Goal: Obtain resource: Download file/media

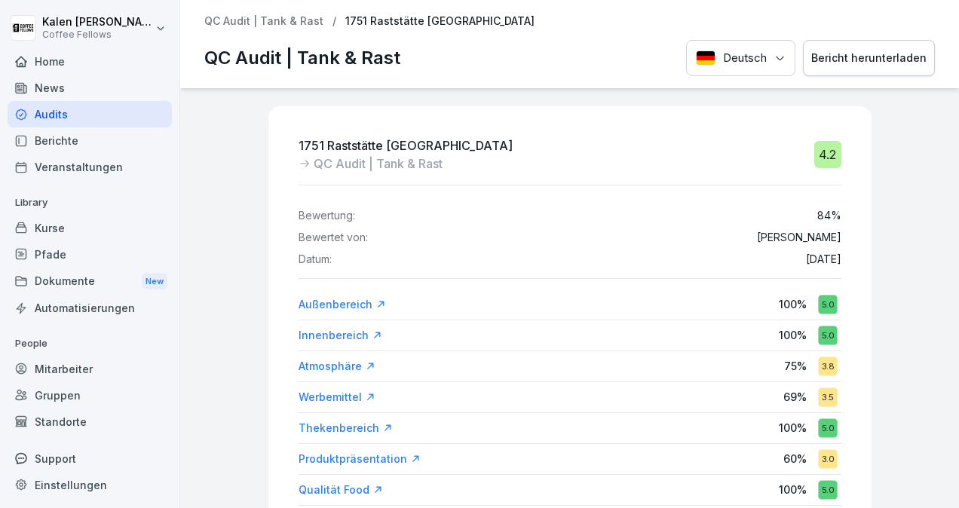
click at [281, 16] on p "QC Audit | Tank & Rast" at bounding box center [263, 21] width 119 height 13
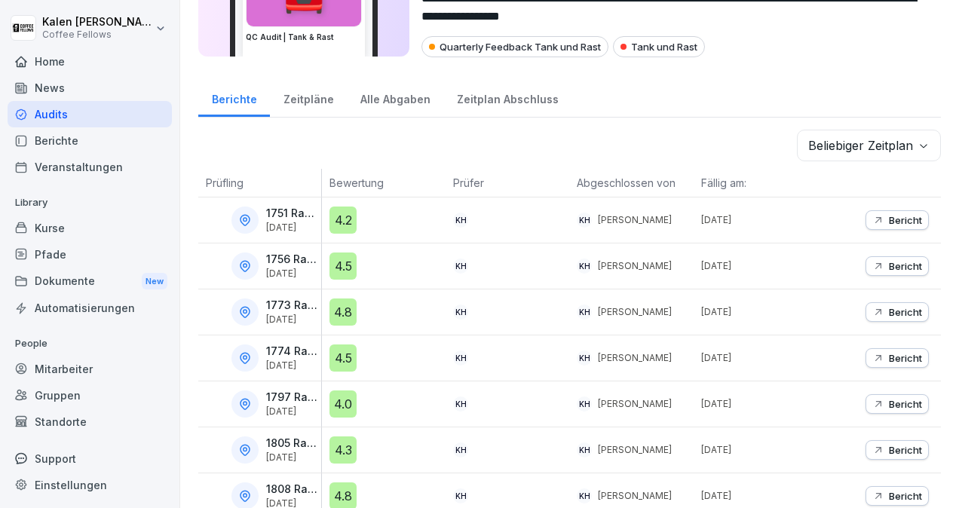
scroll to position [111, 0]
click at [889, 263] on p "Bericht" at bounding box center [905, 265] width 33 height 12
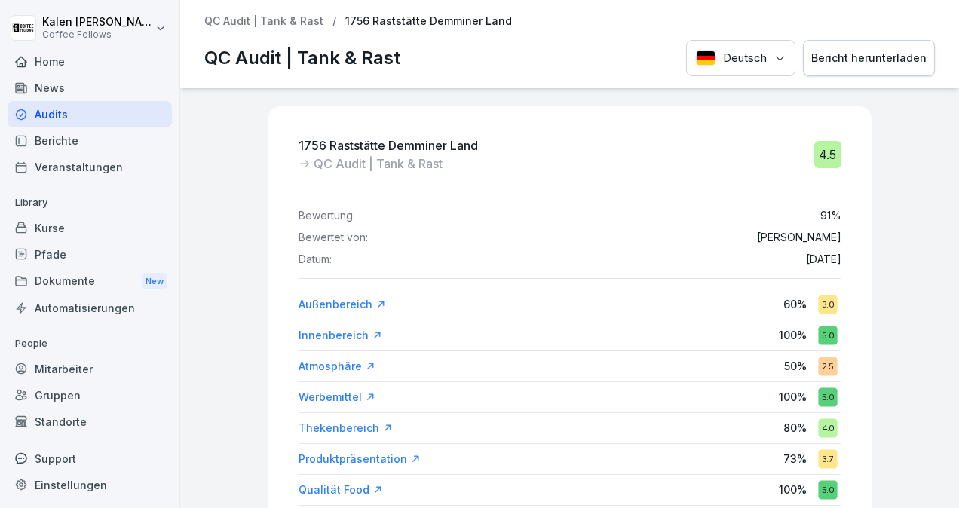
click at [860, 54] on div "Bericht herunterladen" at bounding box center [868, 58] width 115 height 17
click at [289, 23] on p "QC Audit | Tank & Rast" at bounding box center [263, 21] width 119 height 13
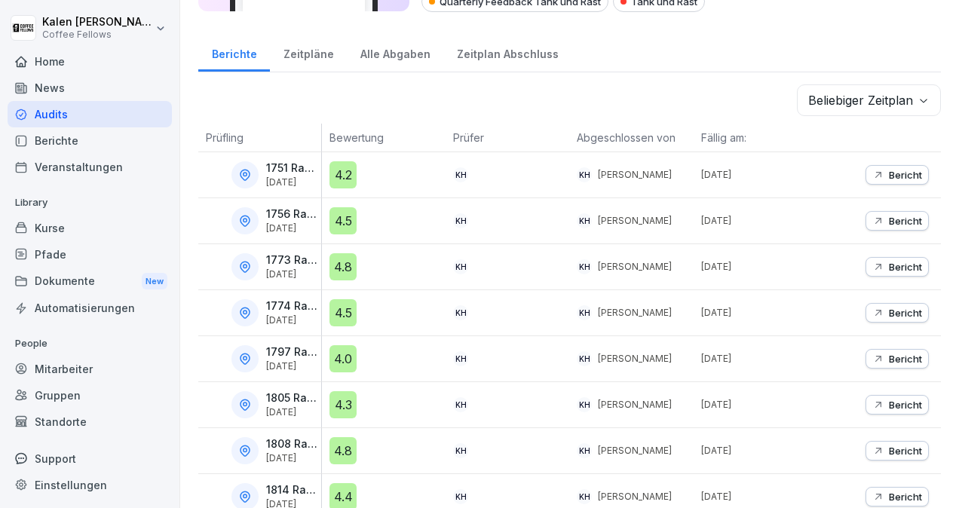
scroll to position [77, 0]
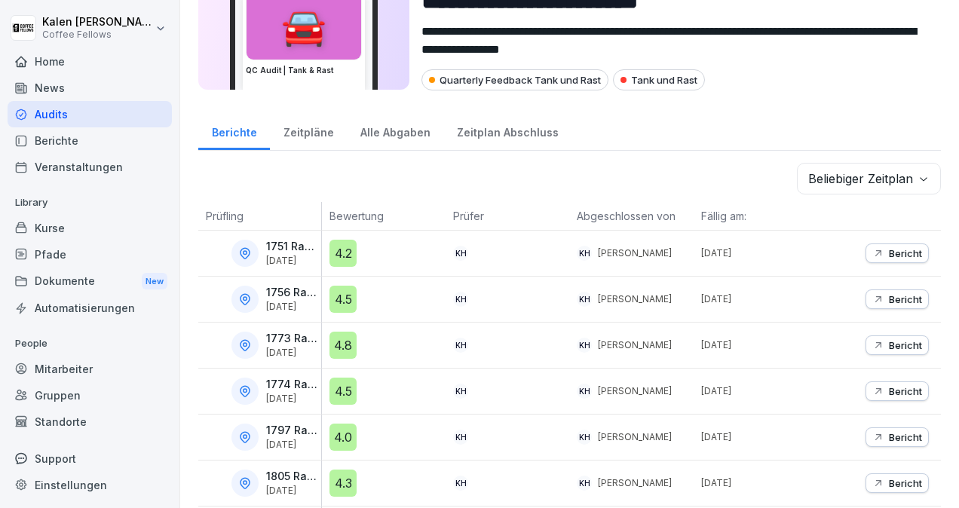
click at [286, 286] on p "1756 Raststätte Demminer Land" at bounding box center [292, 292] width 52 height 13
click at [874, 345] on div "Bericht" at bounding box center [897, 345] width 50 height 12
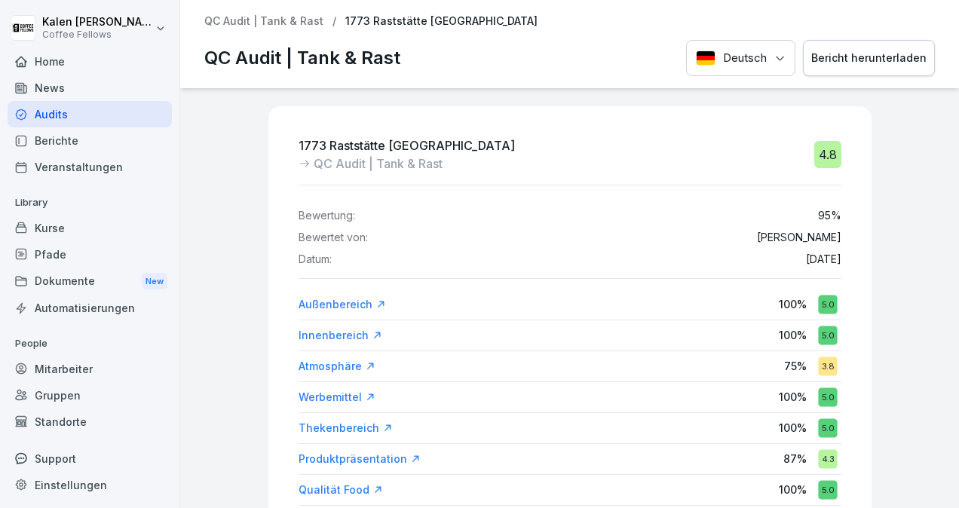
click at [862, 55] on div "Bericht herunterladen" at bounding box center [868, 58] width 115 height 17
click at [286, 21] on p "QC Audit | Tank & Rast" at bounding box center [263, 21] width 119 height 13
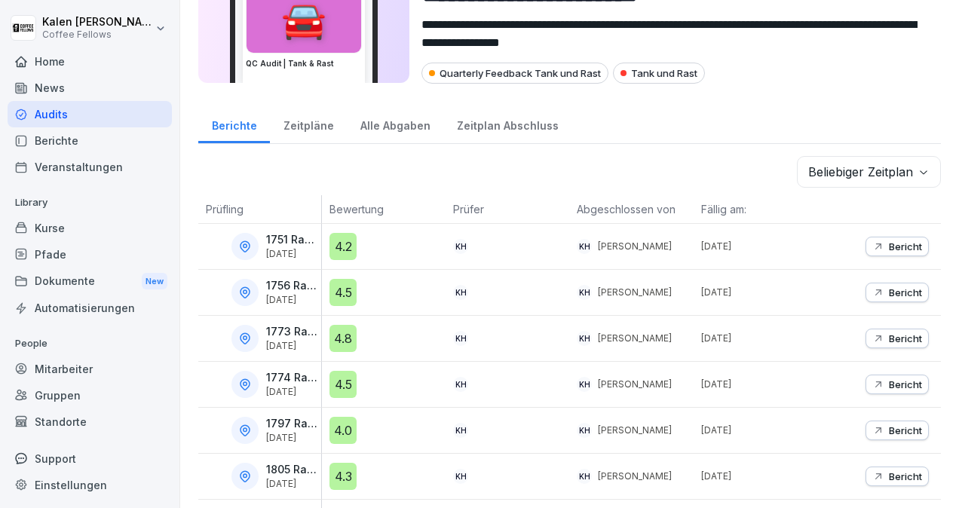
scroll to position [84, 0]
click at [889, 378] on p "Bericht" at bounding box center [905, 384] width 33 height 12
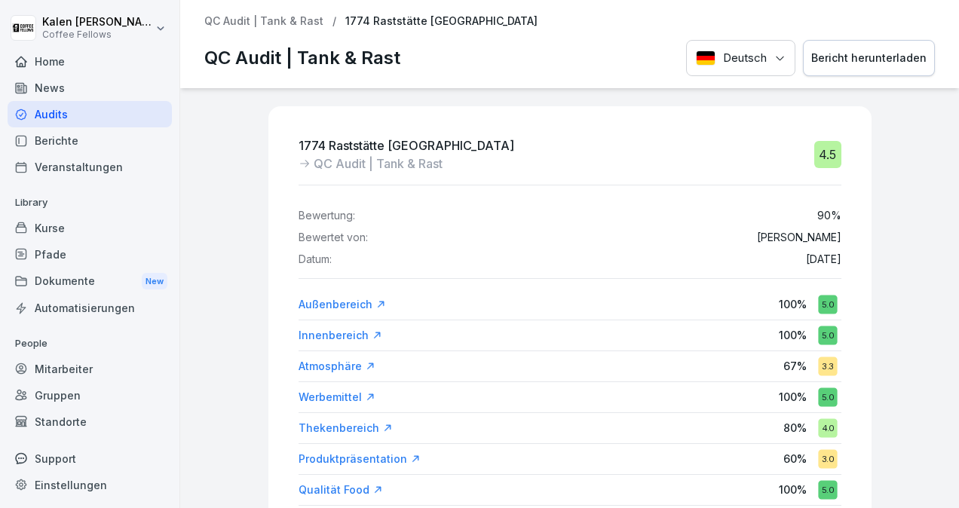
click at [867, 68] on button "Bericht herunterladen" at bounding box center [869, 58] width 132 height 37
click at [856, 57] on div "Bericht herunterladen" at bounding box center [868, 58] width 115 height 17
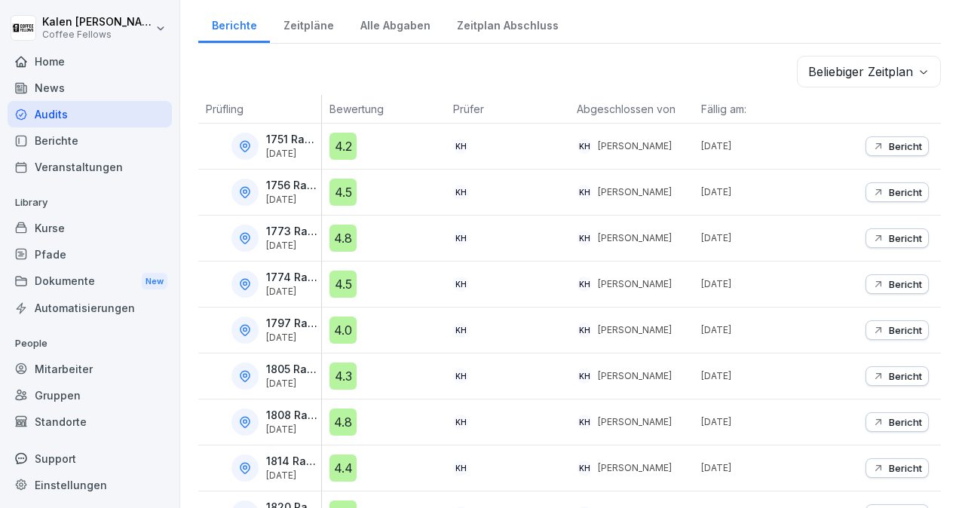
scroll to position [191, 0]
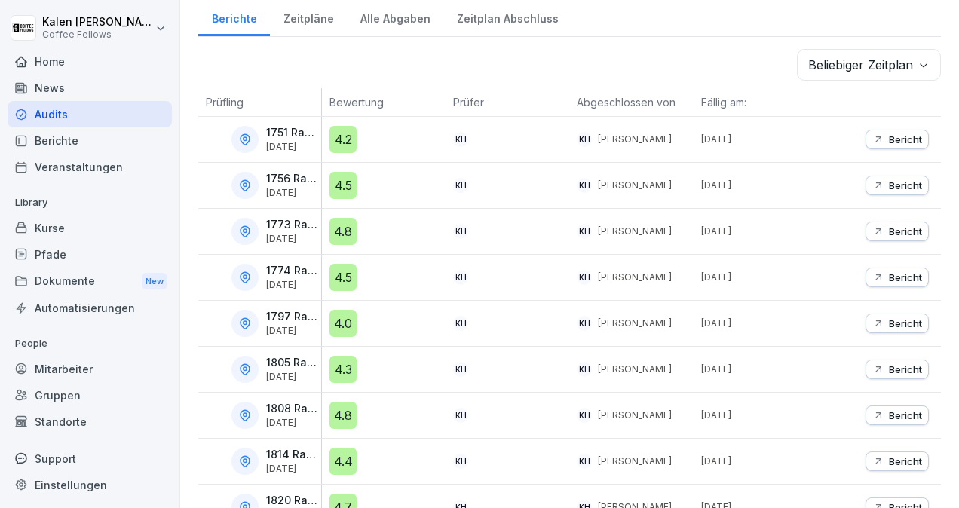
click at [897, 320] on p "Bericht" at bounding box center [905, 323] width 33 height 12
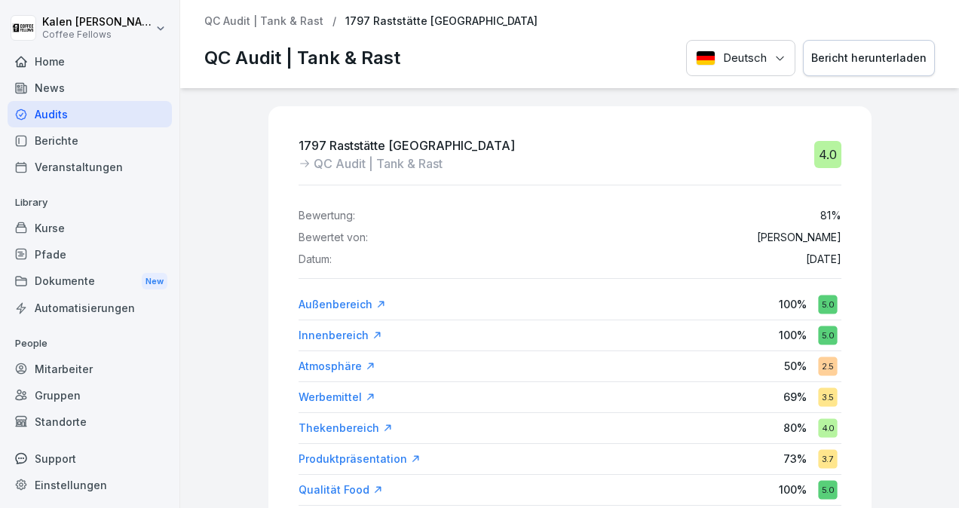
click at [874, 57] on div "Bericht herunterladen" at bounding box center [868, 58] width 115 height 17
click at [262, 21] on p "QC Audit | Tank & Rast" at bounding box center [263, 21] width 119 height 13
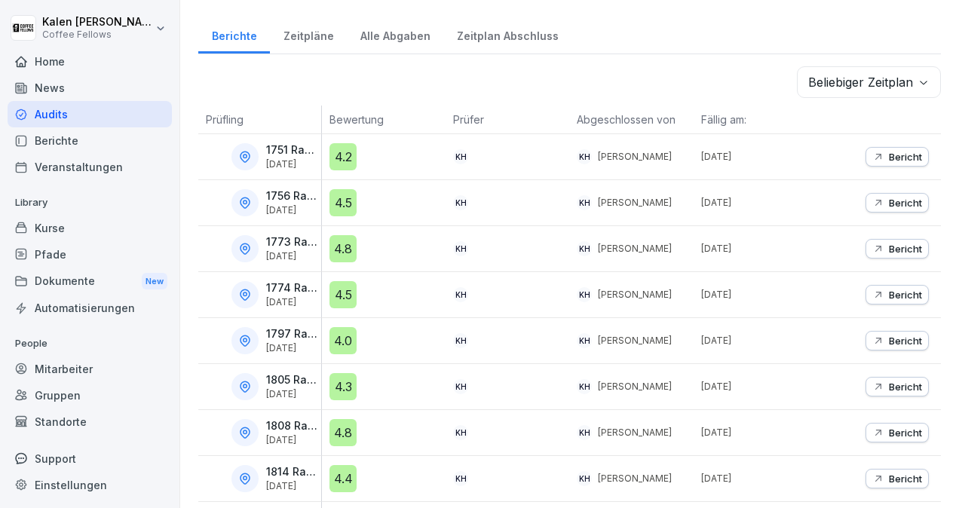
scroll to position [174, 0]
click at [895, 381] on p "Bericht" at bounding box center [905, 386] width 33 height 12
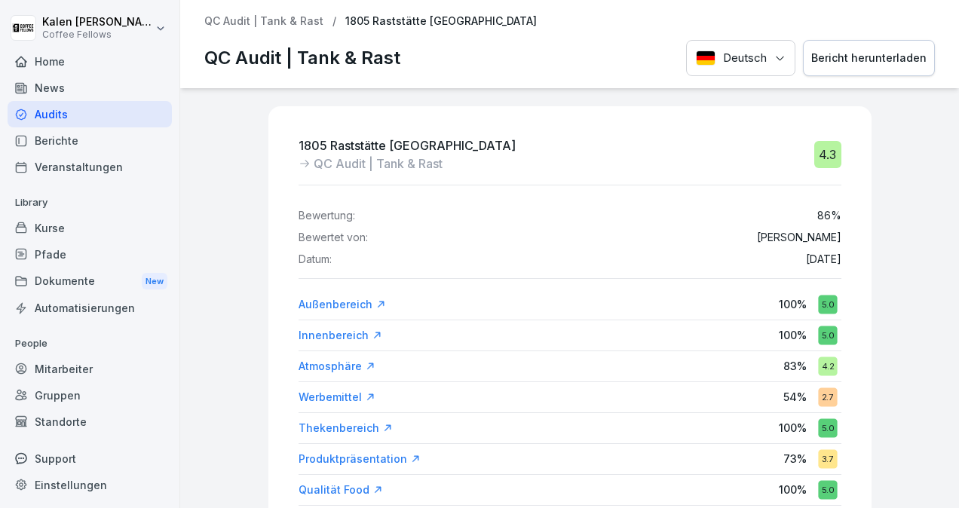
click at [865, 56] on div "Bericht herunterladen" at bounding box center [868, 58] width 115 height 17
click at [507, 56] on div "QC Audit | Tank & Rast Deutsch Bericht herunterladen" at bounding box center [569, 58] width 730 height 37
click at [271, 20] on p "QC Audit | Tank & Rast" at bounding box center [263, 21] width 119 height 13
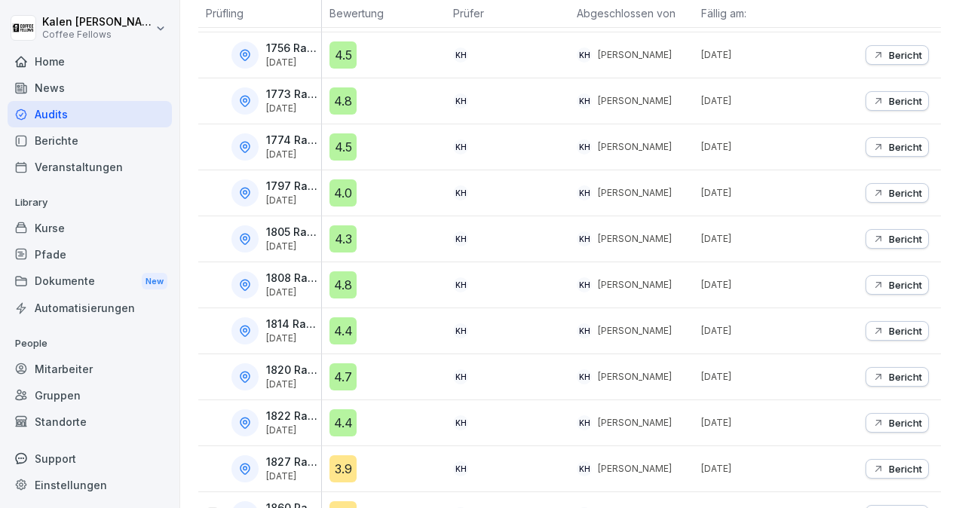
scroll to position [320, 0]
click at [889, 280] on p "Bericht" at bounding box center [905, 286] width 33 height 12
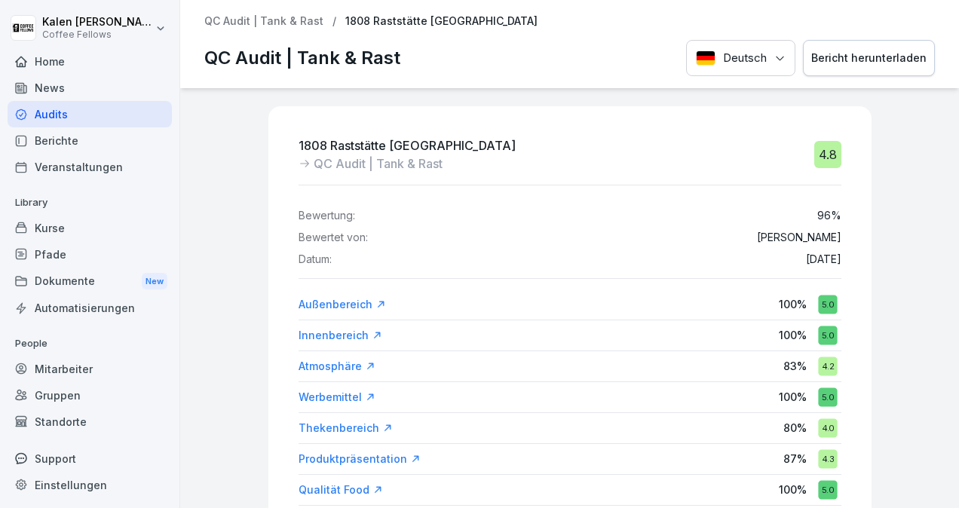
click at [847, 50] on div "Bericht herunterladen" at bounding box center [868, 58] width 115 height 17
click at [265, 20] on p "QC Audit | Tank & Rast" at bounding box center [263, 21] width 119 height 13
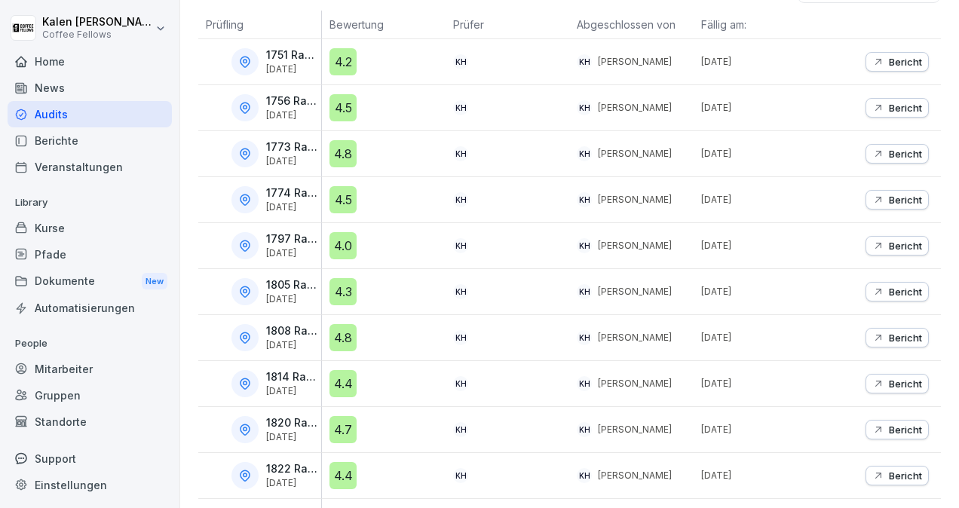
scroll to position [332, 0]
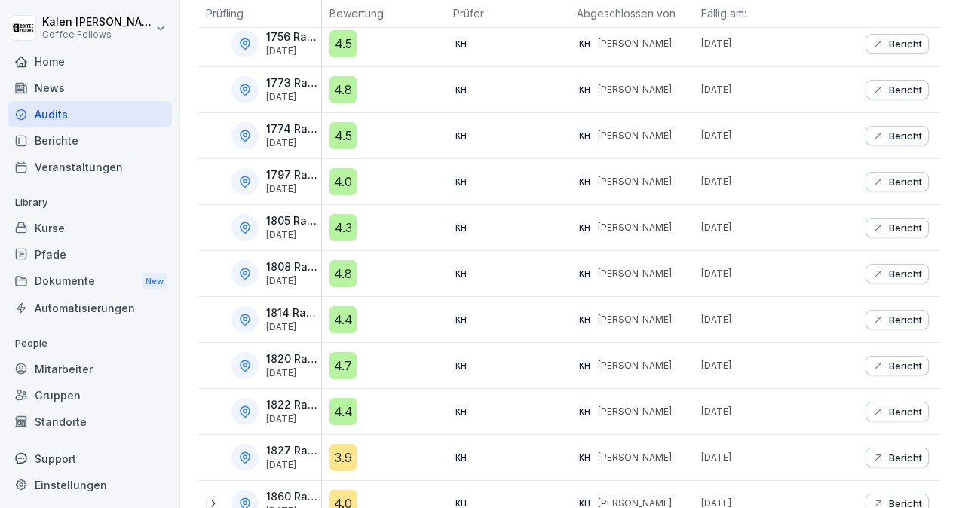
click at [896, 314] on p "Bericht" at bounding box center [905, 320] width 33 height 12
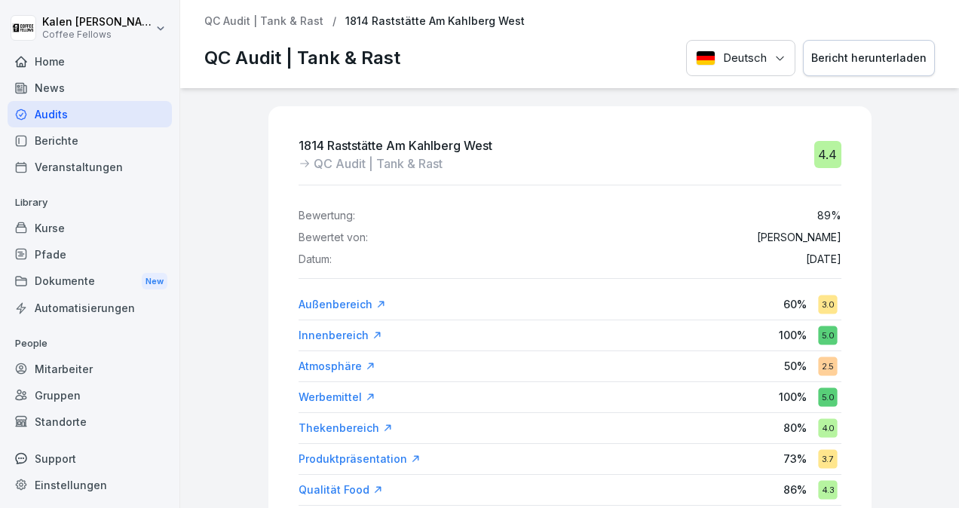
click at [867, 47] on button "Bericht herunterladen" at bounding box center [869, 58] width 132 height 37
click at [195, 106] on div "1814 Raststätte Am Kahlberg West QC Audit | Tank & Rast 4.4 Bewertung: 89 % Bew…" at bounding box center [569, 298] width 779 height 420
click at [283, 13] on div "QC Audit | Tank & Rast / 1814 Raststätte Am Kahlberg West QC Audit | Tank & Ras…" at bounding box center [569, 44] width 779 height 88
click at [275, 20] on p "QC Audit | Tank & Rast" at bounding box center [263, 21] width 119 height 13
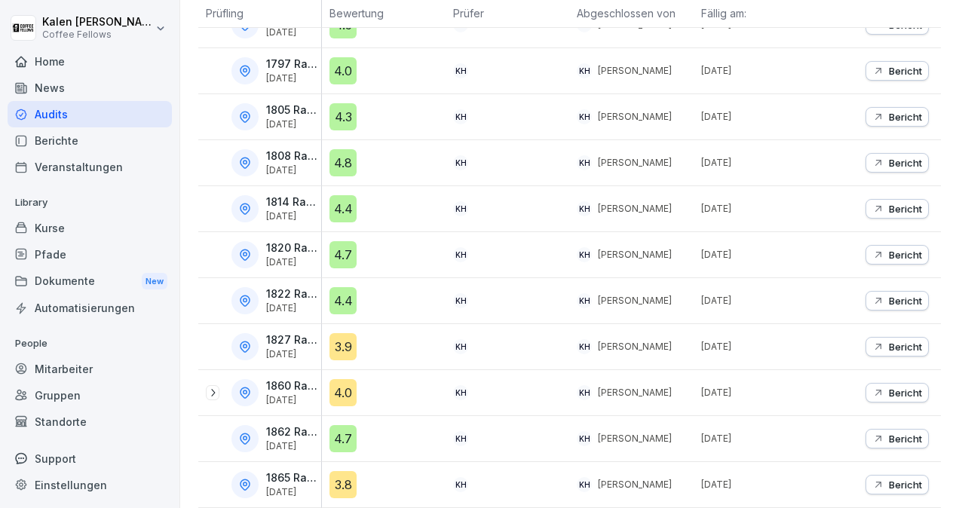
scroll to position [494, 0]
click at [278, 472] on p "1870 Raststätte [GEOGRAPHIC_DATA]" at bounding box center [292, 478] width 52 height 13
click at [891, 295] on p "Bericht" at bounding box center [905, 301] width 33 height 12
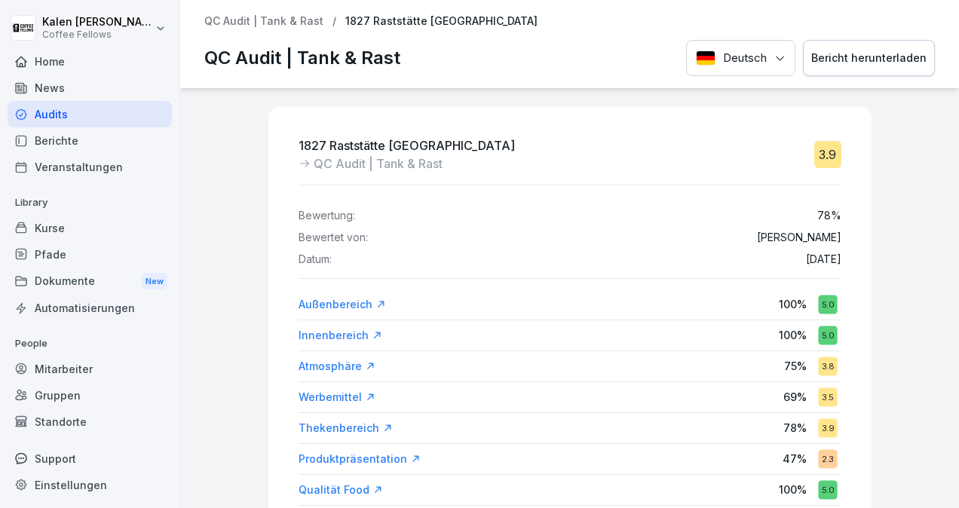
click at [868, 56] on div "Bericht herunterladen" at bounding box center [868, 58] width 115 height 17
click at [256, 16] on p "QC Audit | Tank & Rast" at bounding box center [263, 21] width 119 height 13
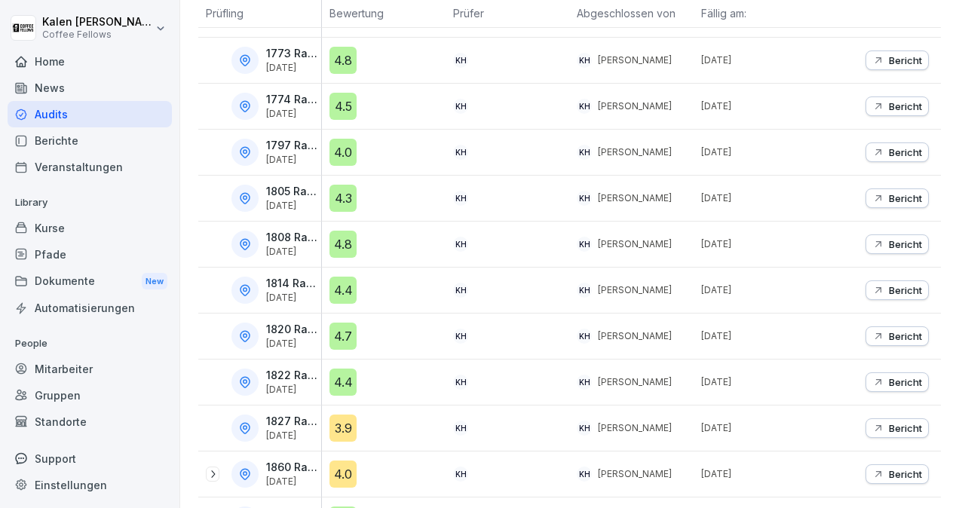
scroll to position [360, 0]
click at [892, 336] on p "Bericht" at bounding box center [905, 338] width 33 height 12
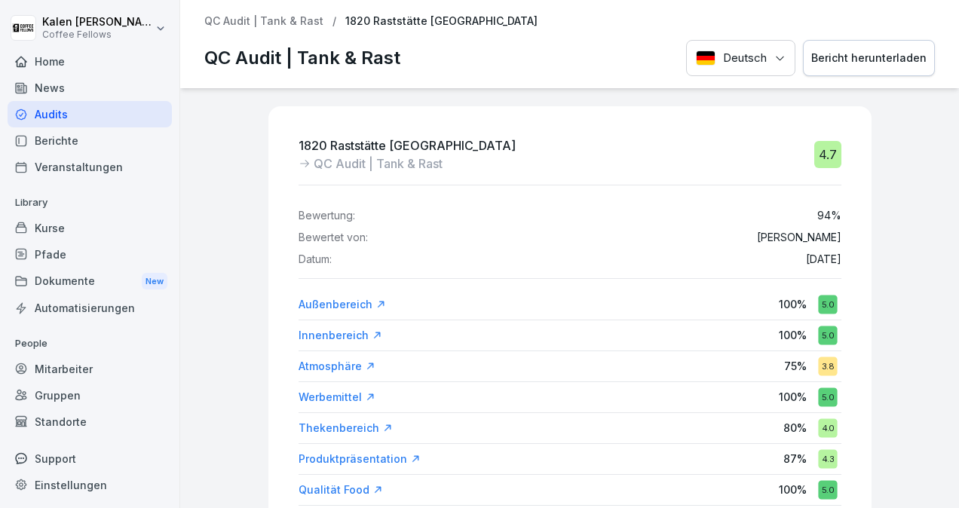
click at [860, 50] on div "Bericht herunterladen" at bounding box center [868, 58] width 115 height 17
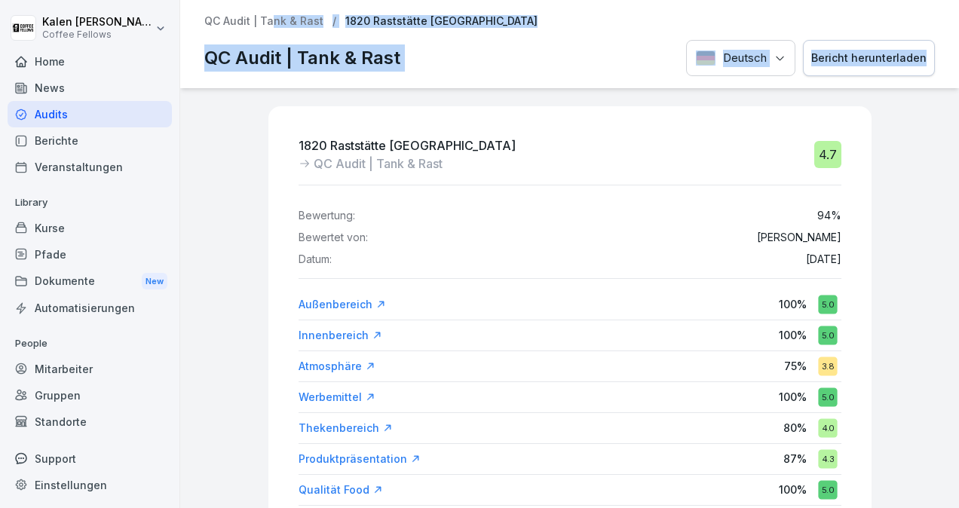
drag, startPoint x: 235, startPoint y: 197, endPoint x: 268, endPoint y: 25, distance: 175.0
click at [268, 25] on div "QC Audit | Tank & Rast / 1820 Raststätte Buckautal Nord QC Audit | Tank & Rast …" at bounding box center [569, 254] width 779 height 508
click at [268, 25] on p "QC Audit | Tank & Rast" at bounding box center [263, 21] width 119 height 13
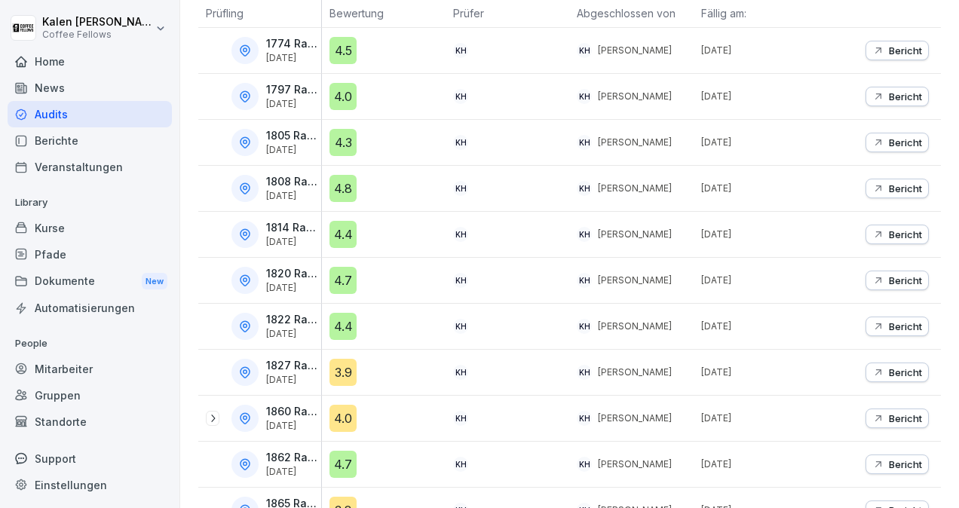
scroll to position [416, 0]
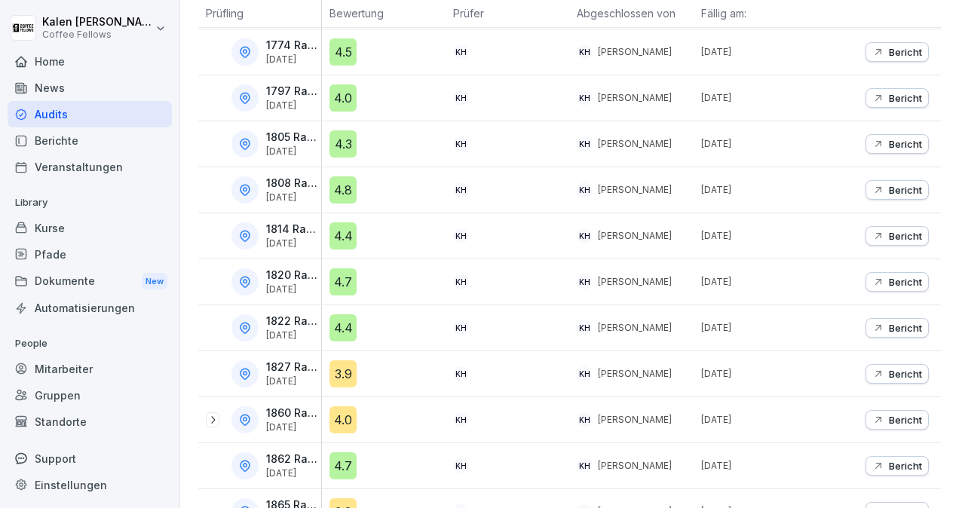
click at [891, 322] on p "Bericht" at bounding box center [905, 328] width 33 height 12
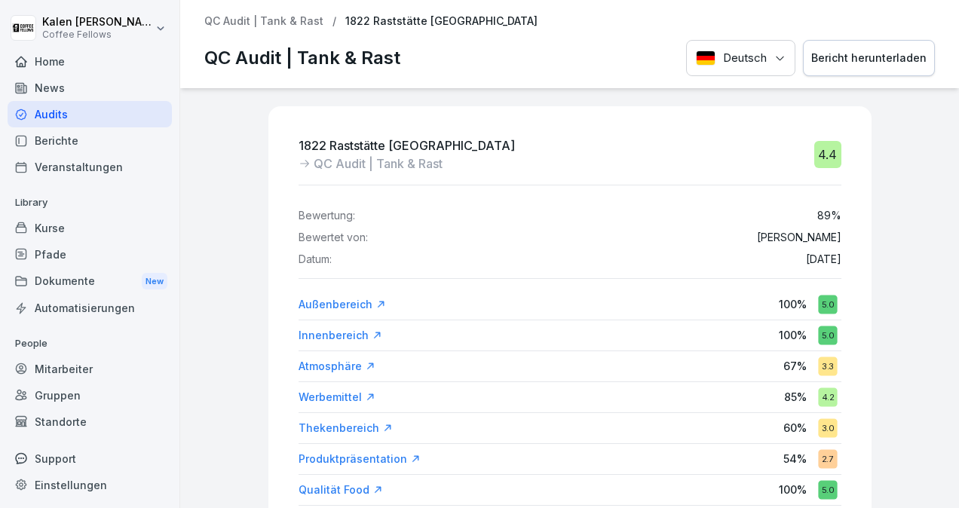
click at [845, 65] on div "Bericht herunterladen" at bounding box center [868, 58] width 115 height 17
click at [237, 177] on div "1822 Raststätte [GEOGRAPHIC_DATA] Audit | Tank & Rast 4.4 Bewertung: 89 % Bewer…" at bounding box center [569, 298] width 779 height 420
click at [271, 24] on p "QC Audit | Tank & Rast" at bounding box center [263, 21] width 119 height 13
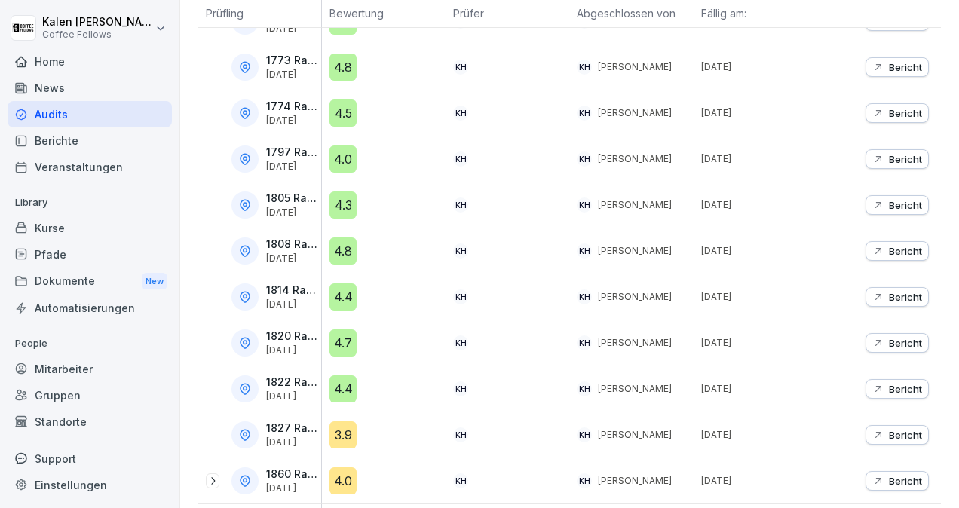
scroll to position [356, 0]
click at [908, 430] on p "Bericht" at bounding box center [905, 434] width 33 height 12
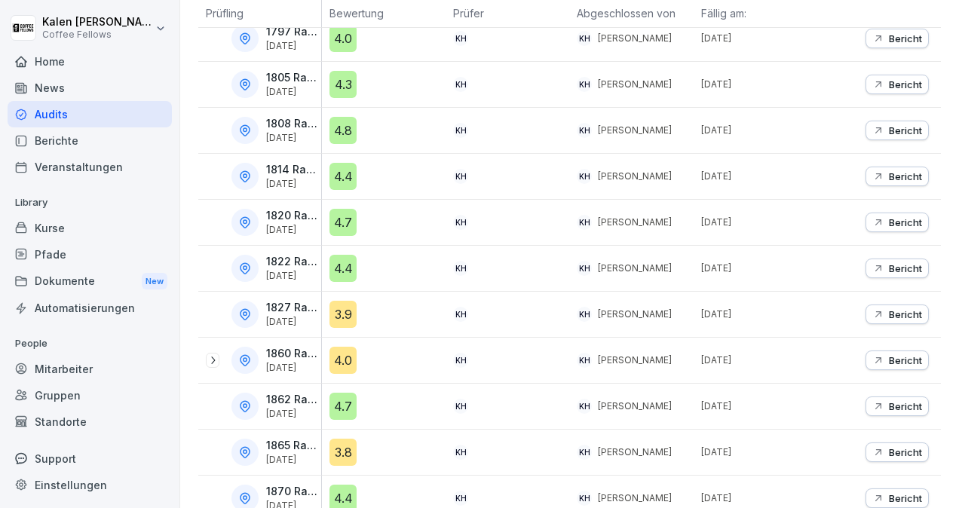
scroll to position [475, 0]
click at [902, 355] on p "Bericht" at bounding box center [905, 361] width 33 height 12
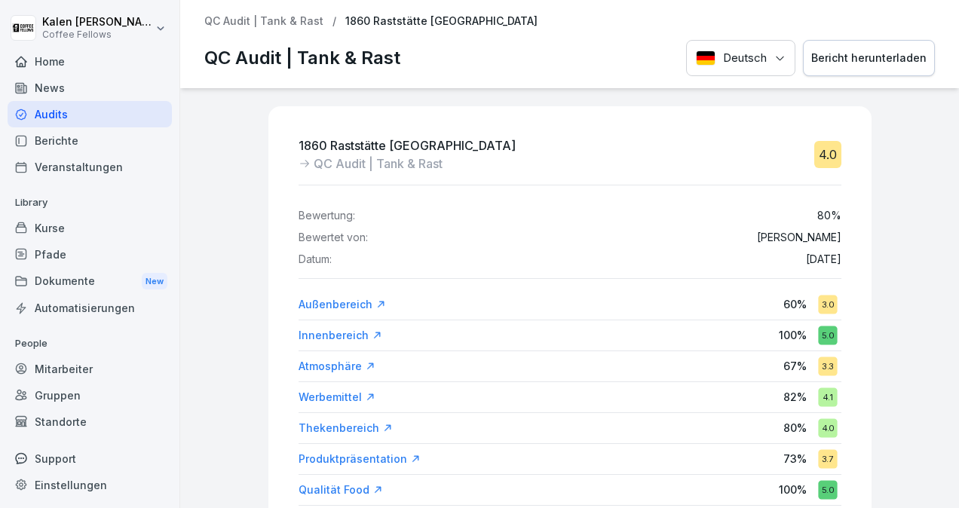
click at [858, 61] on div "Bericht herunterladen" at bounding box center [868, 58] width 115 height 17
click at [900, 24] on div "QC Audit | Tank & Rast / 1860 Raststätte [GEOGRAPHIC_DATA]" at bounding box center [569, 21] width 730 height 13
click at [243, 26] on p "QC Audit | Tank & Rast" at bounding box center [263, 21] width 119 height 13
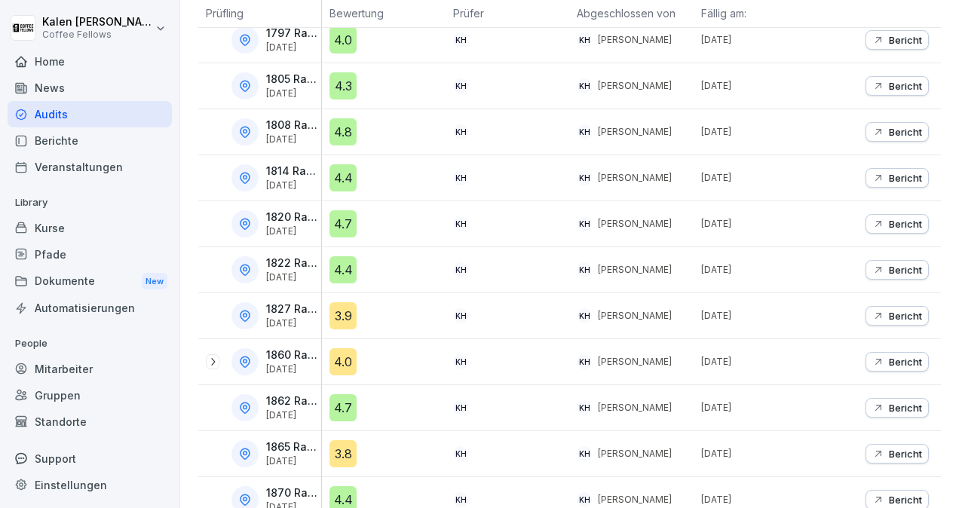
scroll to position [476, 0]
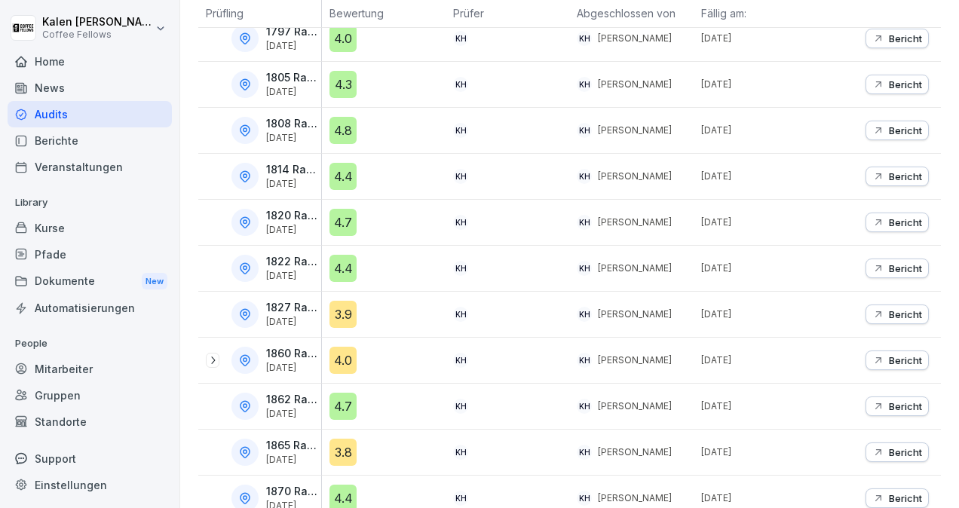
click at [213, 357] on icon at bounding box center [213, 361] width 4 height 8
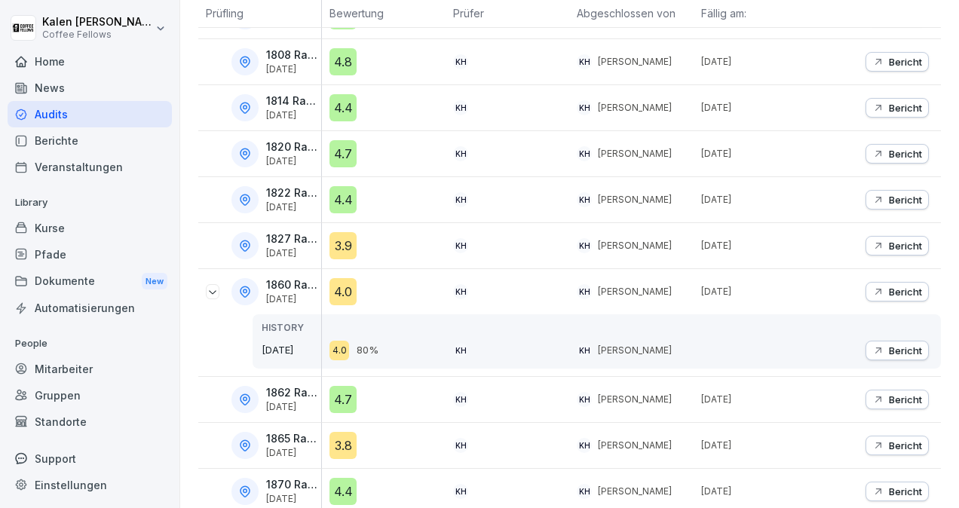
scroll to position [543, 0]
click at [246, 289] on icon at bounding box center [245, 293] width 14 height 14
click at [892, 394] on p "Bericht" at bounding box center [905, 400] width 33 height 12
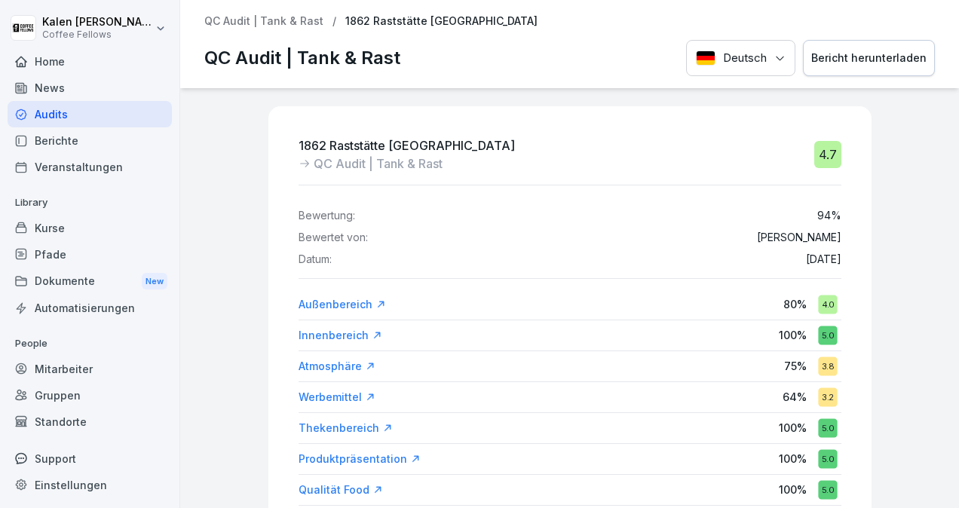
click at [847, 69] on button "Bericht herunterladen" at bounding box center [869, 58] width 132 height 37
click at [259, 20] on p "QC Audit | Tank & Rast" at bounding box center [263, 21] width 119 height 13
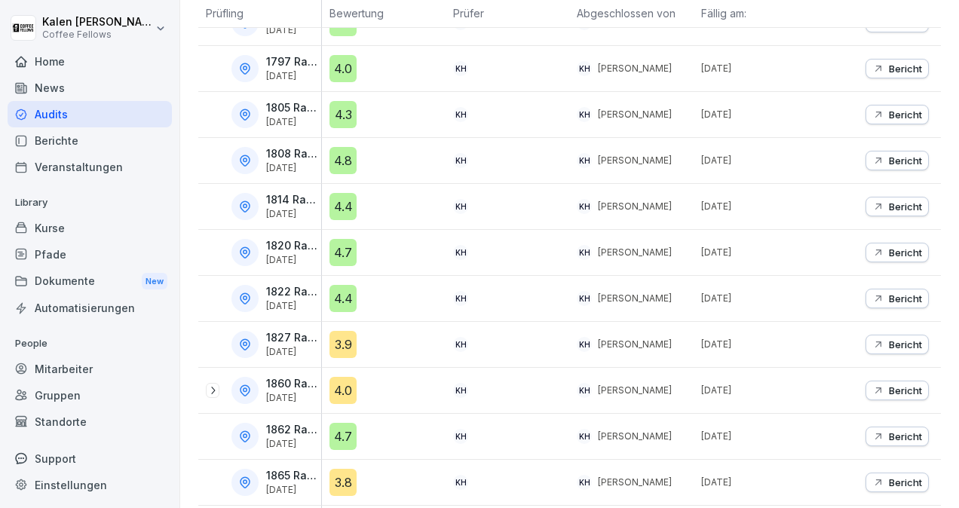
scroll to position [494, 0]
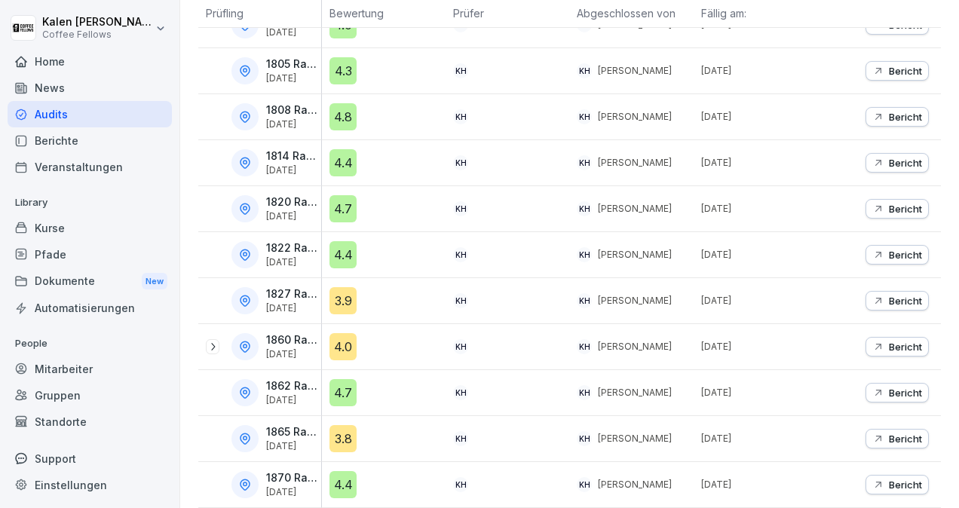
click at [899, 433] on p "Bericht" at bounding box center [905, 439] width 33 height 12
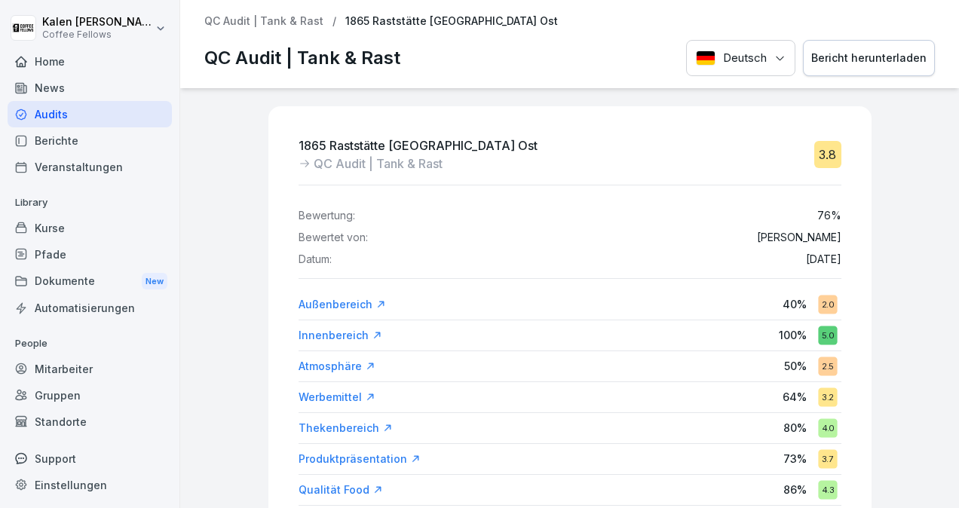
click at [856, 50] on div "Bericht herunterladen" at bounding box center [868, 58] width 115 height 17
click at [222, 264] on div "1865 Raststätte Plötzetal Ost QC Audit | Tank & Rast 3.8 Bewertung: 76 % Bewert…" at bounding box center [569, 298] width 779 height 420
click at [636, 15] on div "QC Audit | Tank & Rast / 1865 Raststätte [GEOGRAPHIC_DATA] Ost" at bounding box center [569, 21] width 730 height 13
click at [282, 26] on p "QC Audit | Tank & Rast" at bounding box center [263, 21] width 119 height 13
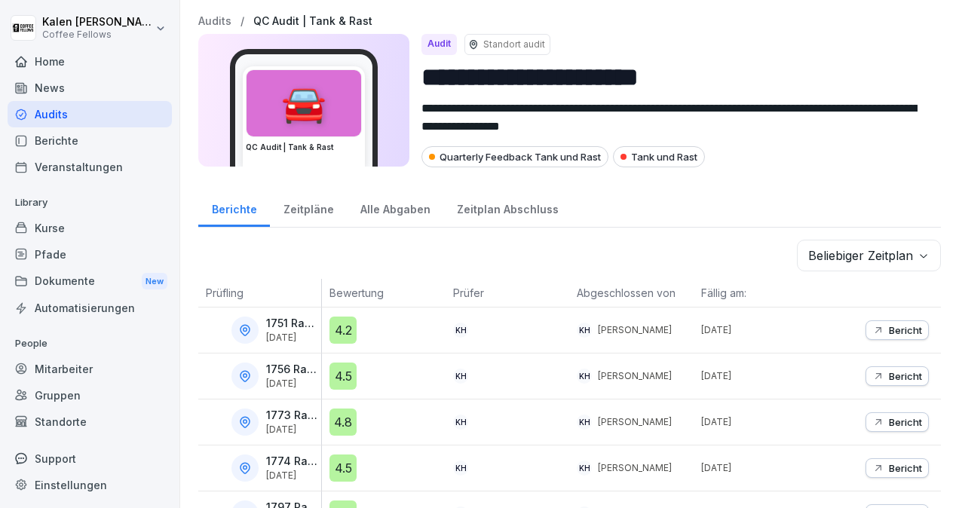
scroll to position [494, 0]
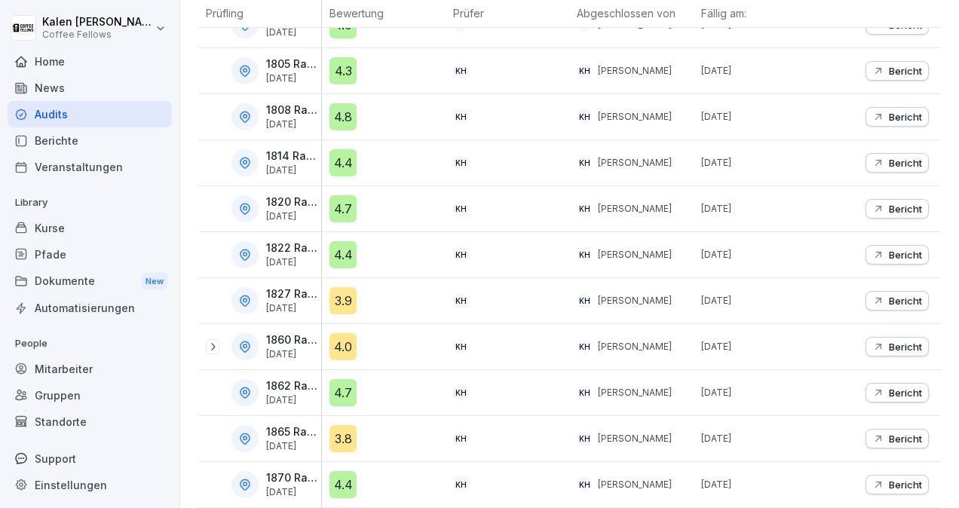
click at [889, 479] on p "Bericht" at bounding box center [905, 485] width 33 height 12
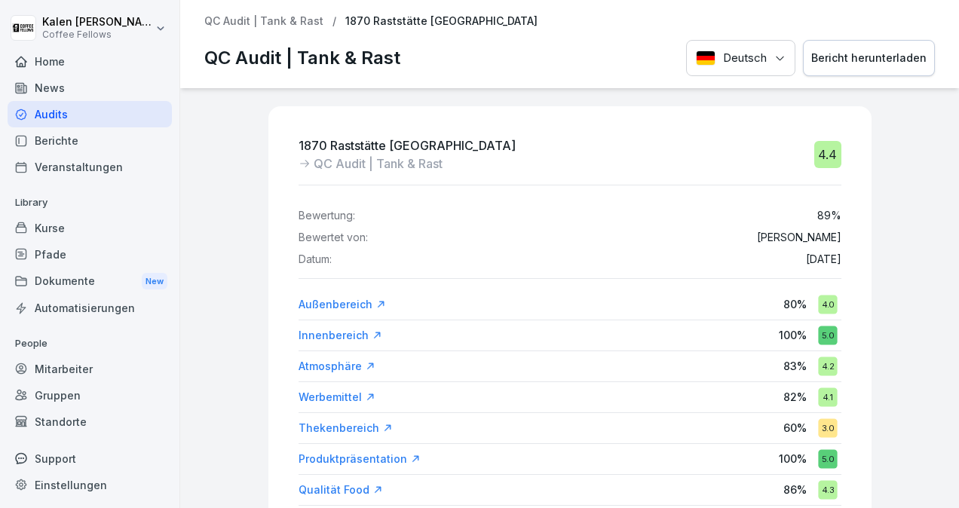
click at [911, 19] on div "QC Audit | Tank & Rast / 1870 Raststätte [GEOGRAPHIC_DATA]" at bounding box center [569, 21] width 730 height 13
click at [882, 51] on div "Bericht herunterladen" at bounding box center [868, 58] width 115 height 17
click at [543, 23] on div "QC Audit | Tank & Rast / 1870 Raststätte [GEOGRAPHIC_DATA]" at bounding box center [569, 21] width 730 height 13
click at [51, 133] on div "Berichte" at bounding box center [90, 140] width 164 height 26
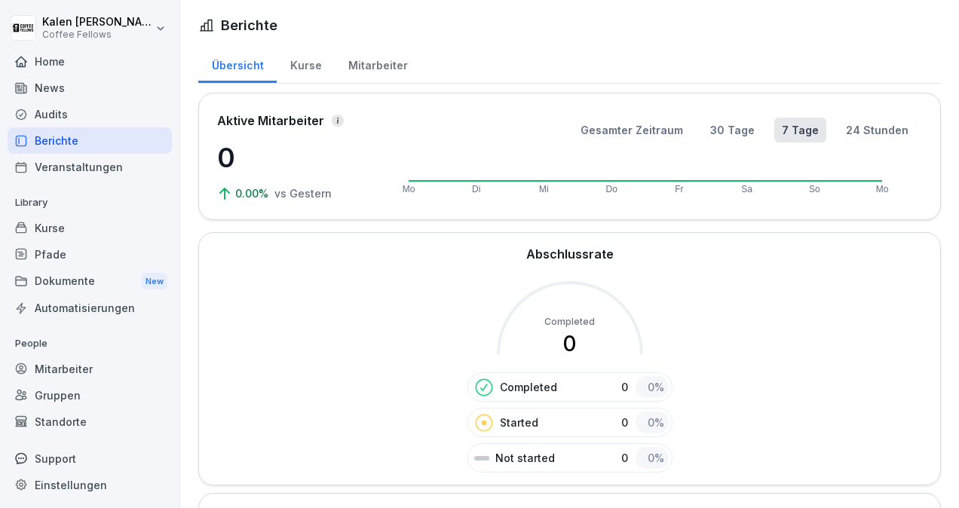
click at [44, 110] on div "Audits" at bounding box center [90, 114] width 164 height 26
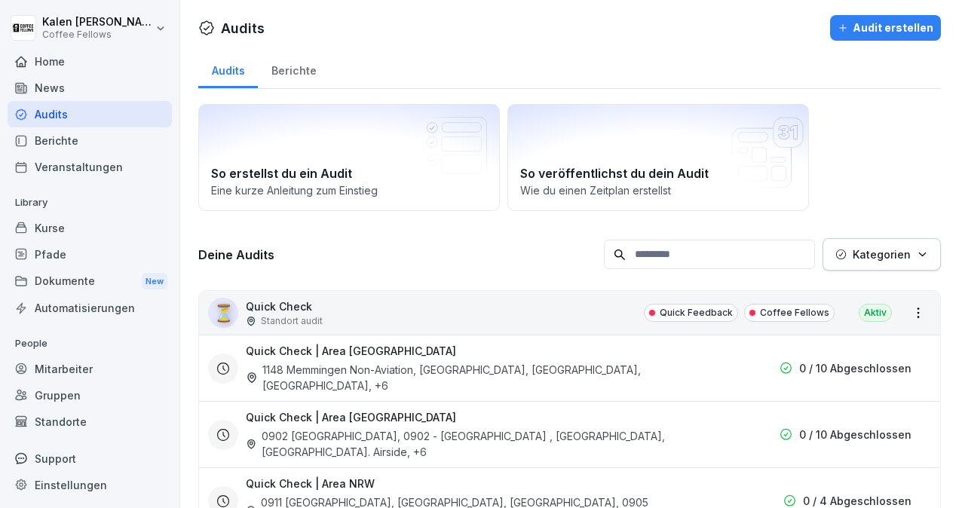
click at [304, 67] on div "Berichte" at bounding box center [294, 69] width 72 height 38
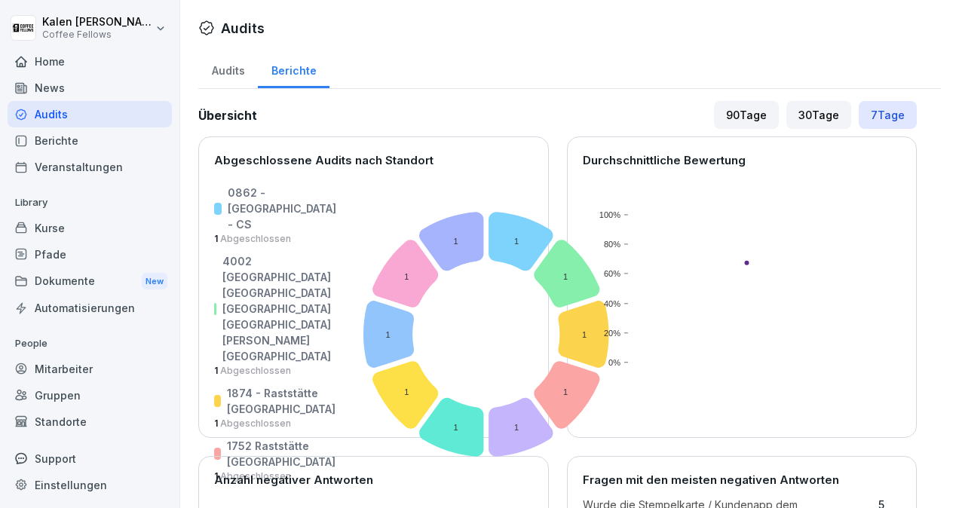
click at [804, 112] on div "30 Tage" at bounding box center [818, 115] width 65 height 28
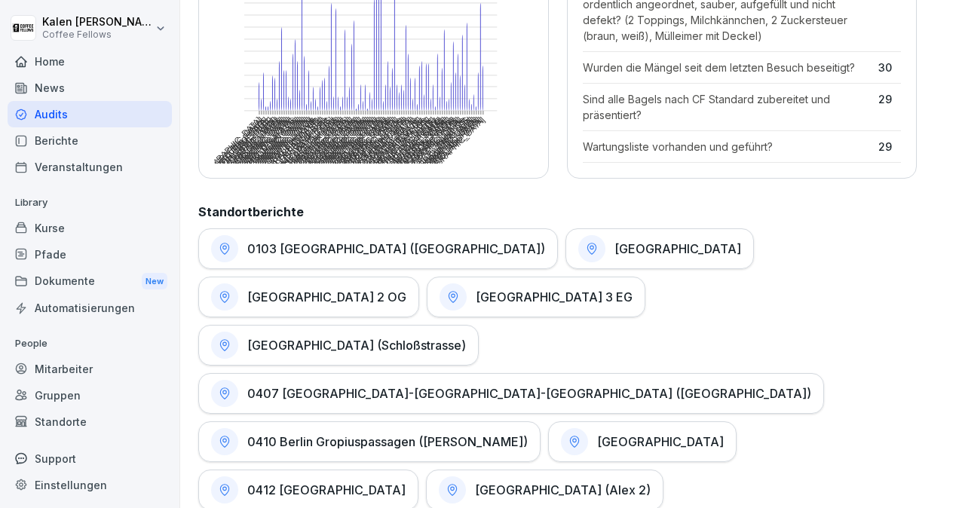
scroll to position [580, 0]
click at [311, 292] on h1 "[GEOGRAPHIC_DATA] 2 OG" at bounding box center [326, 296] width 159 height 15
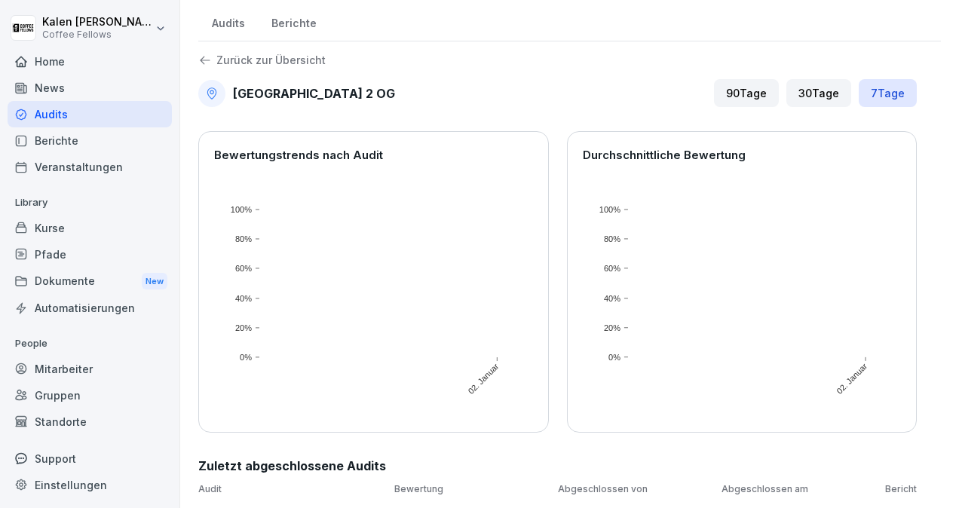
scroll to position [15, 0]
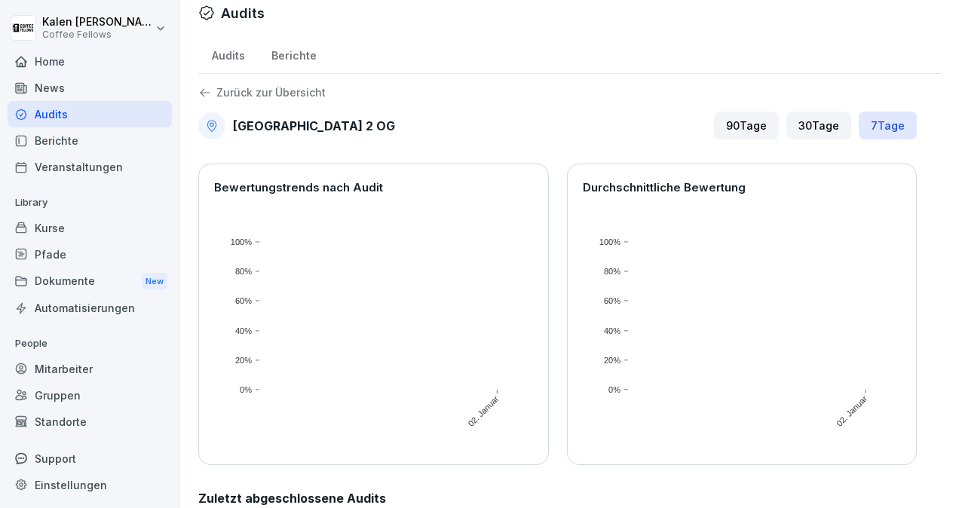
click at [745, 118] on div "90 Tage" at bounding box center [746, 126] width 65 height 28
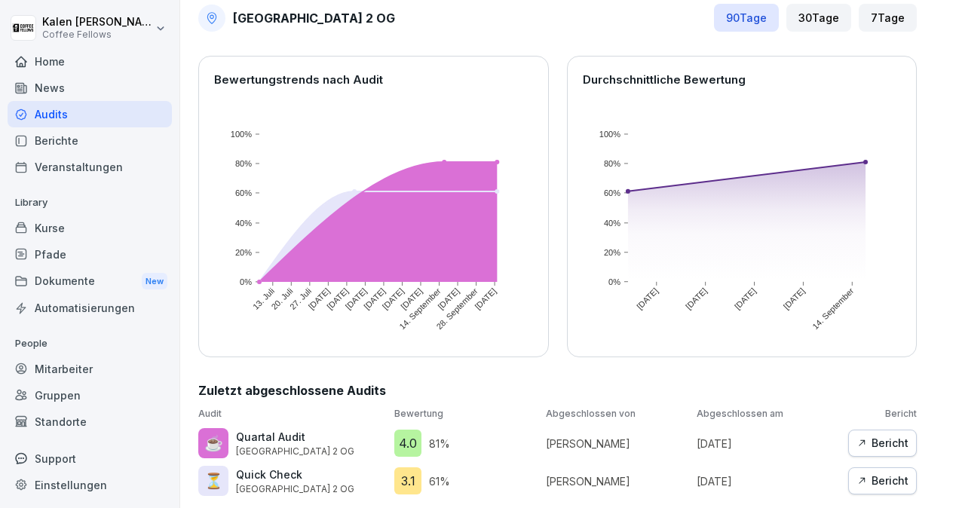
scroll to position [133, 0]
click at [270, 429] on p "Quartal Audit" at bounding box center [295, 437] width 118 height 16
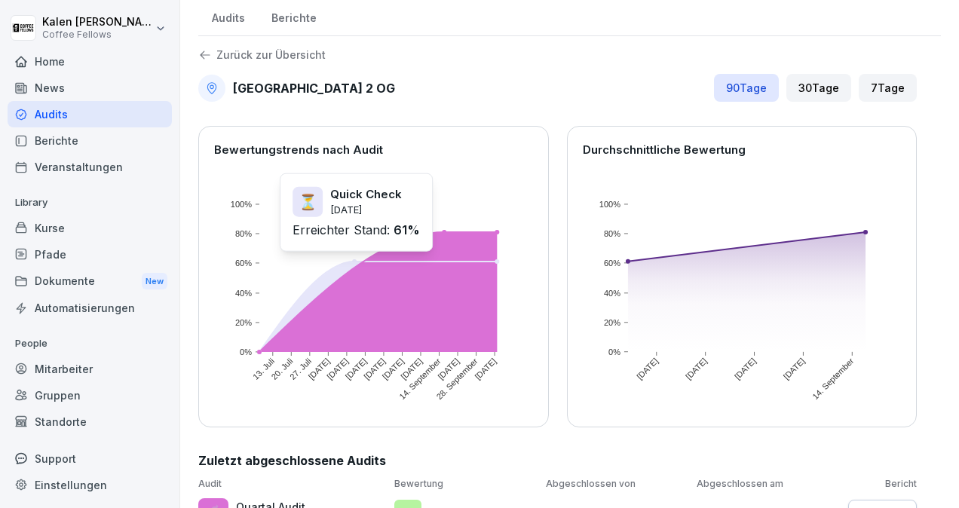
scroll to position [52, 0]
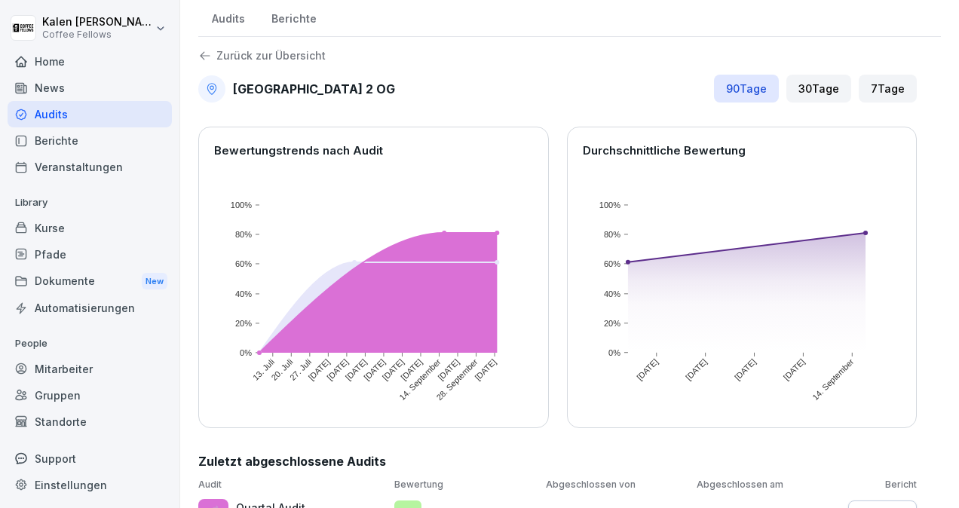
click at [629, 62] on div "Zurück zur Übersicht 0402 [GEOGRAPHIC_DATA] 2 OG 90 Tage 30 Tage 7 Tage Bewertu…" at bounding box center [569, 308] width 742 height 518
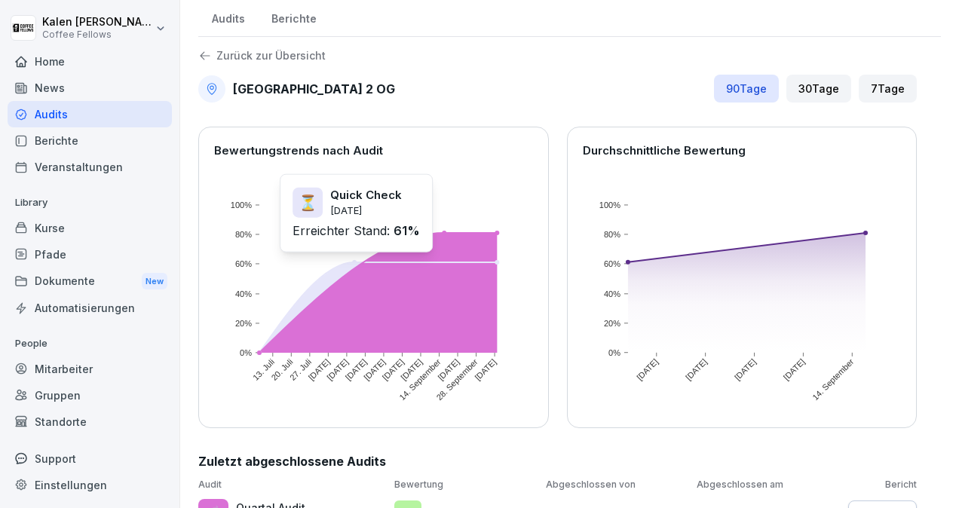
scroll to position [0, 0]
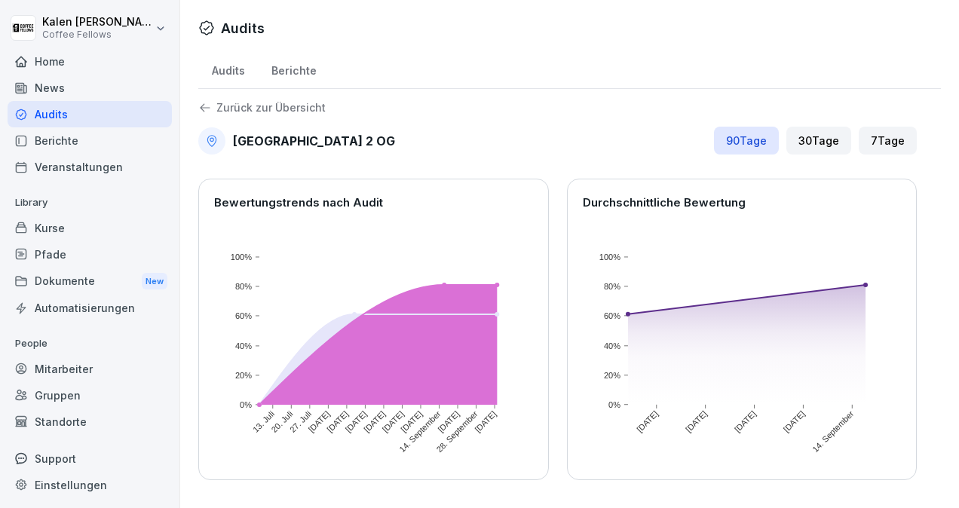
click at [45, 60] on div "Home" at bounding box center [90, 61] width 164 height 26
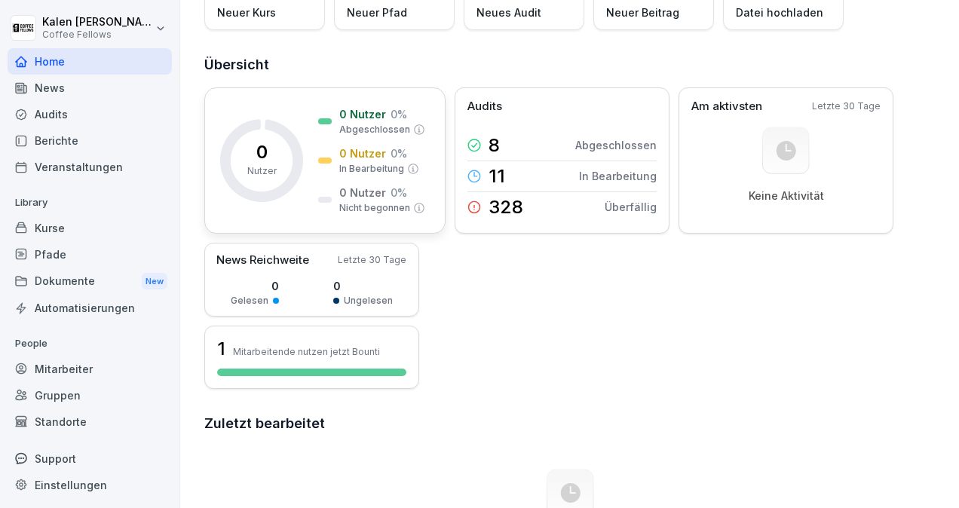
scroll to position [137, 0]
click at [237, 347] on p "Mitarbeitende nutzen jetzt Bounti" at bounding box center [306, 350] width 147 height 11
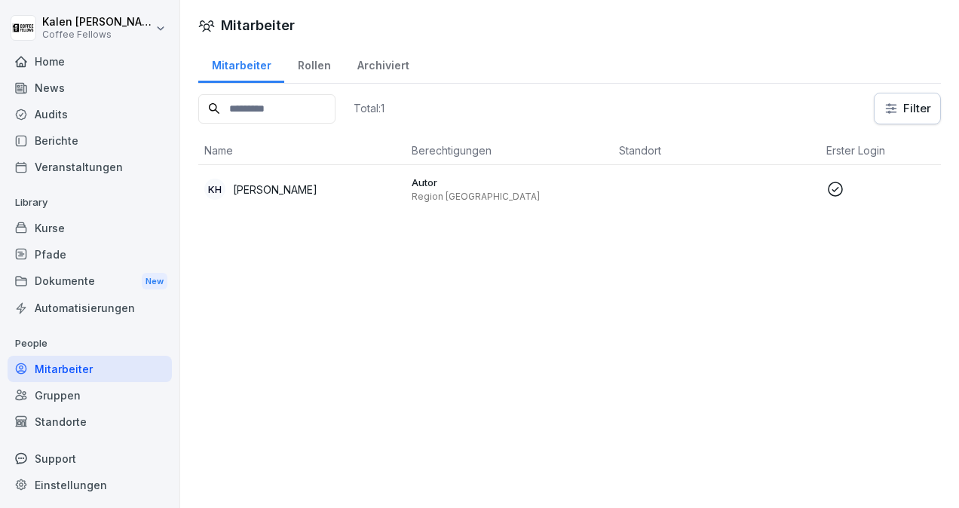
click at [44, 87] on div "News" at bounding box center [90, 88] width 164 height 26
click at [48, 96] on div "News" at bounding box center [90, 88] width 164 height 26
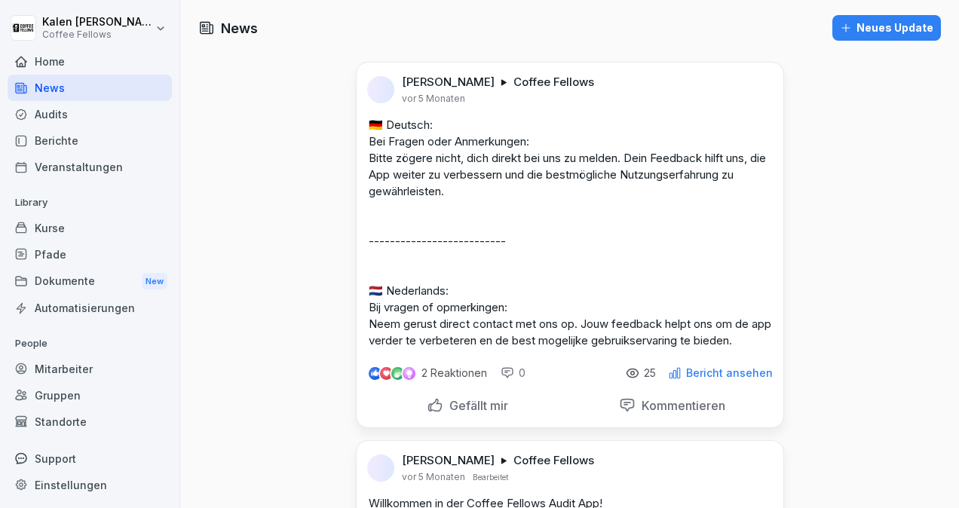
click at [48, 96] on div "News" at bounding box center [90, 88] width 164 height 26
click at [41, 107] on div "Audits" at bounding box center [90, 114] width 164 height 26
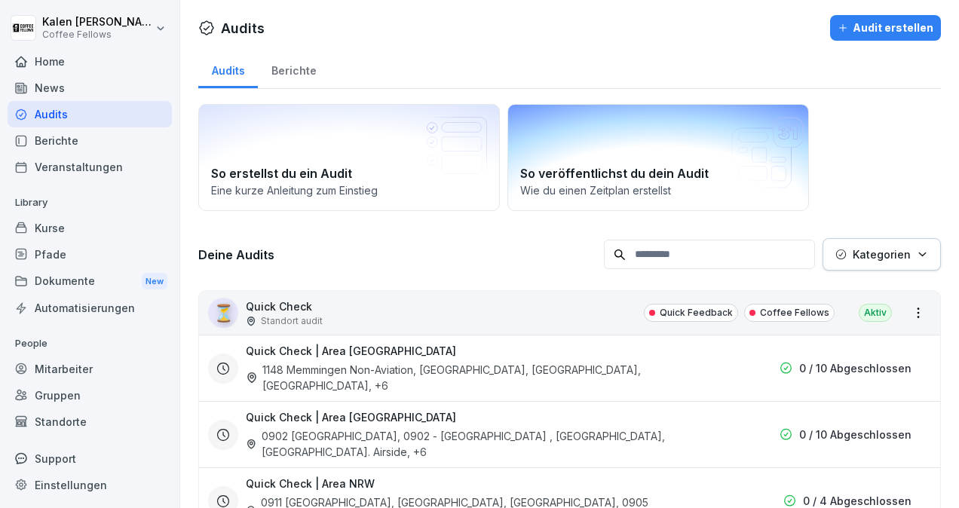
click at [645, 145] on div "So veröffentlichst du dein Audit Wie du einen Zeitplan erstellst" at bounding box center [658, 157] width 302 height 107
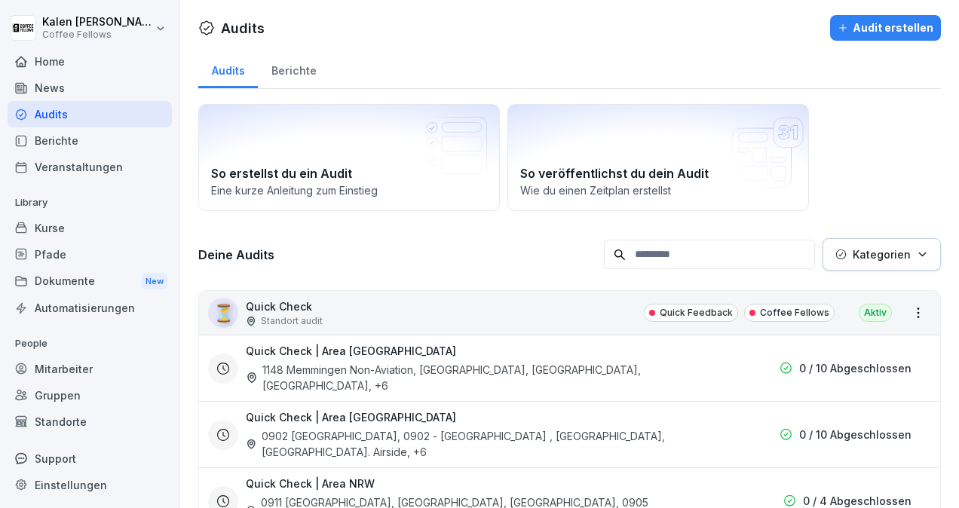
click at [71, 390] on div "Gruppen" at bounding box center [90, 395] width 164 height 26
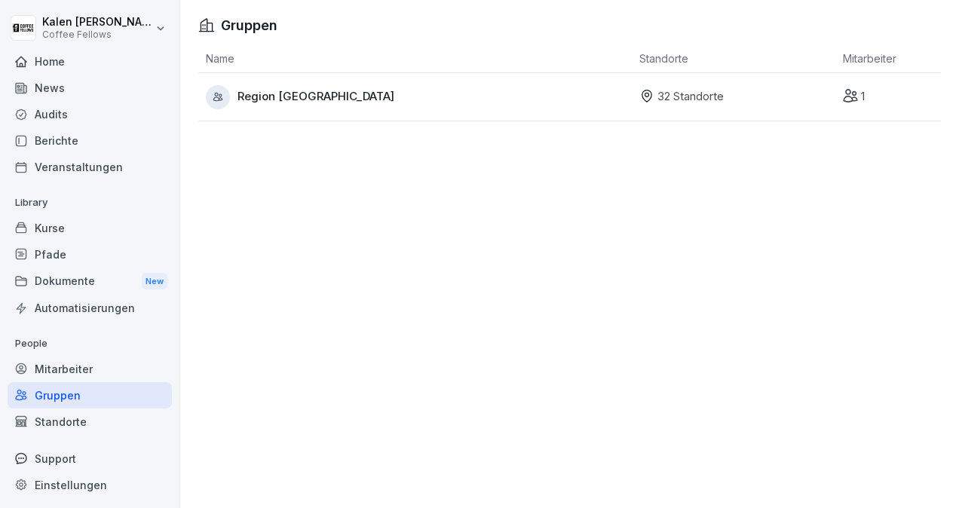
click at [288, 101] on span "Region [GEOGRAPHIC_DATA]" at bounding box center [315, 96] width 157 height 17
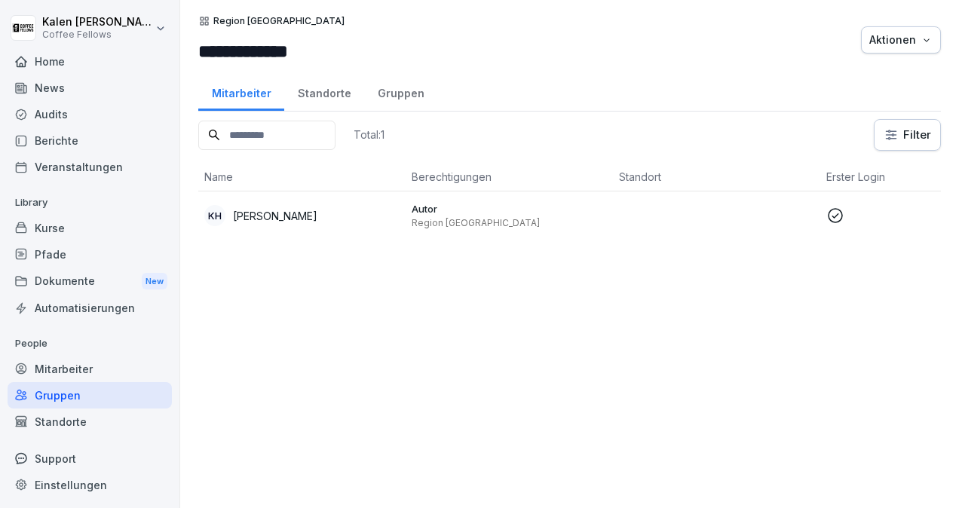
click at [529, 217] on p "Region [GEOGRAPHIC_DATA]" at bounding box center [509, 223] width 195 height 12
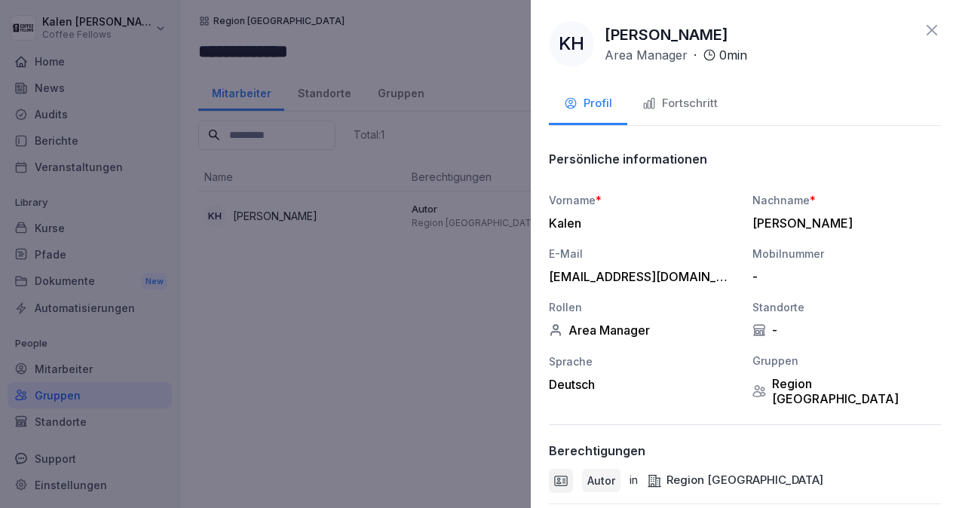
click at [679, 106] on div "Fortschritt" at bounding box center [679, 103] width 75 height 17
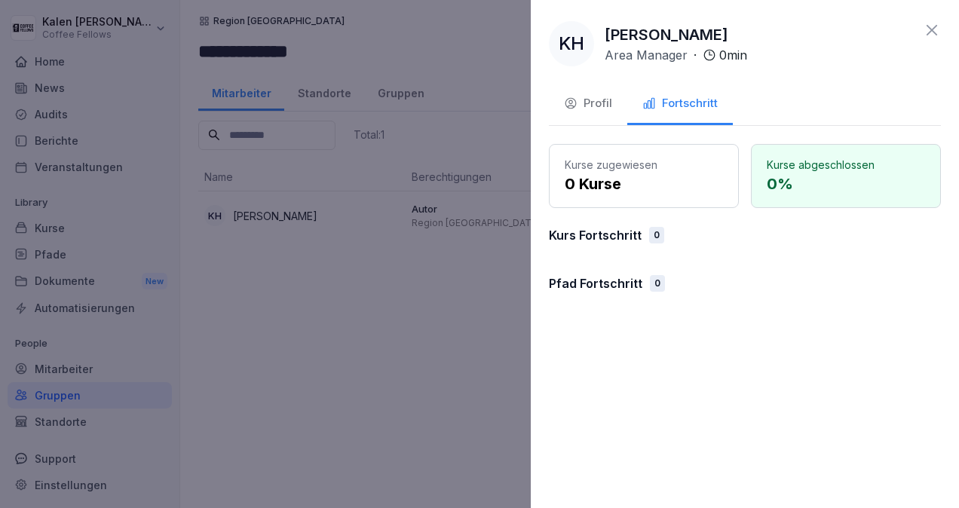
click at [590, 101] on div "Profil" at bounding box center [588, 103] width 48 height 17
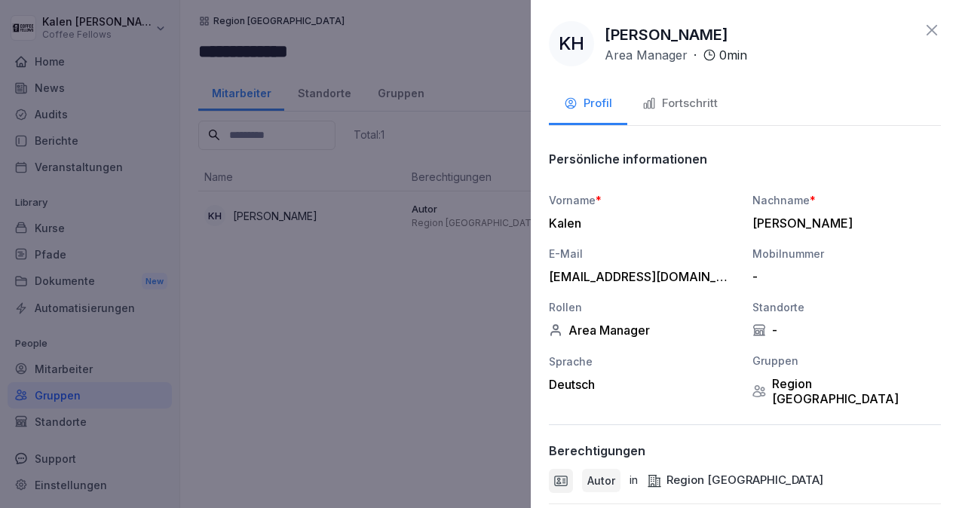
click at [758, 269] on div "-" at bounding box center [842, 276] width 181 height 15
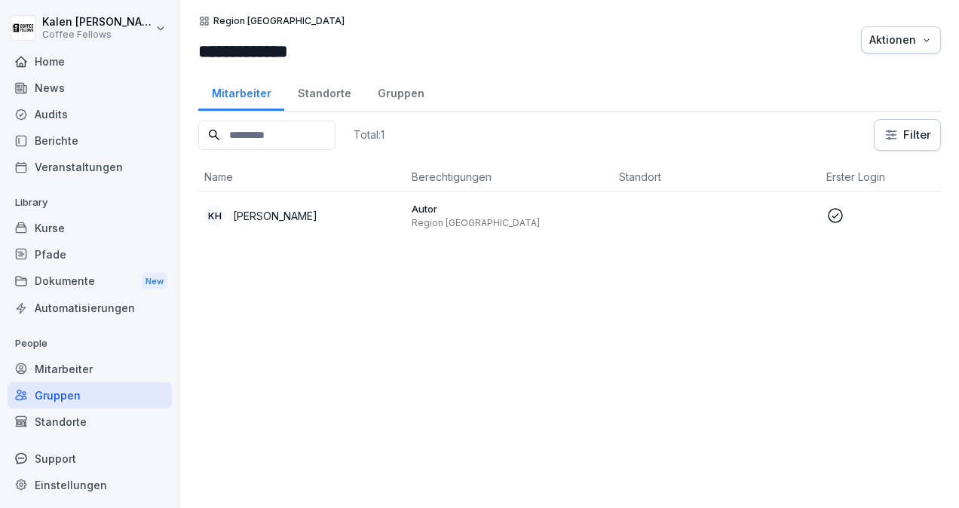
click at [318, 91] on div "Standorte" at bounding box center [324, 91] width 80 height 38
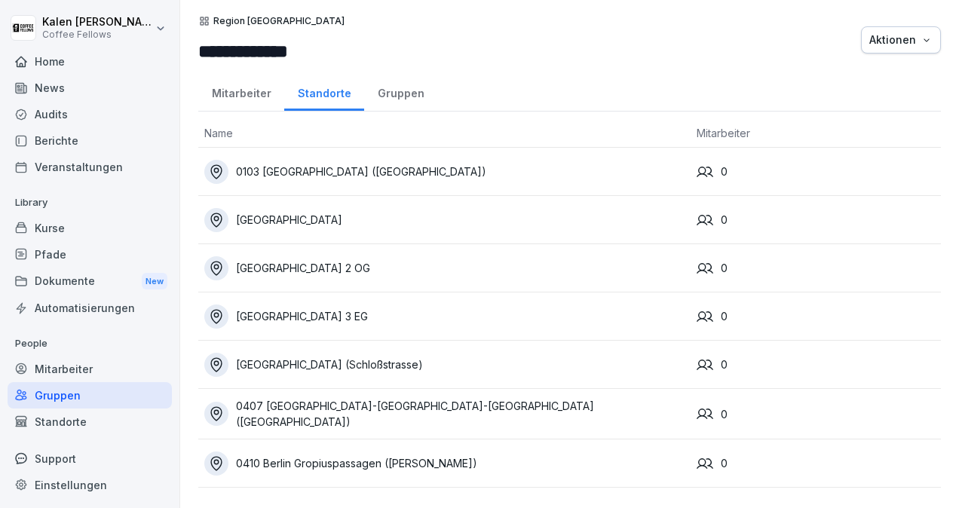
click at [292, 172] on div "0103 [GEOGRAPHIC_DATA] ([GEOGRAPHIC_DATA])" at bounding box center [444, 172] width 480 height 24
click at [403, 90] on div "Gruppen" at bounding box center [400, 91] width 73 height 38
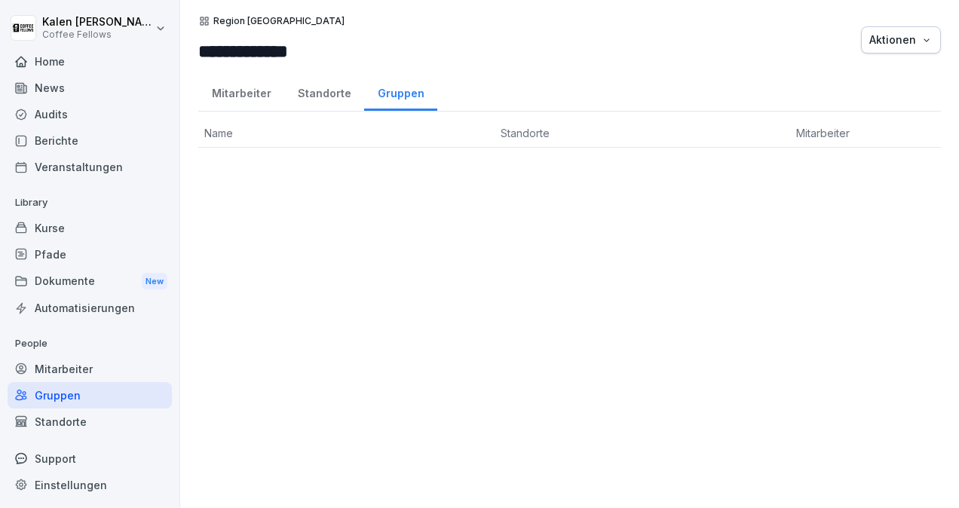
click at [332, 90] on div "Standorte" at bounding box center [324, 91] width 80 height 38
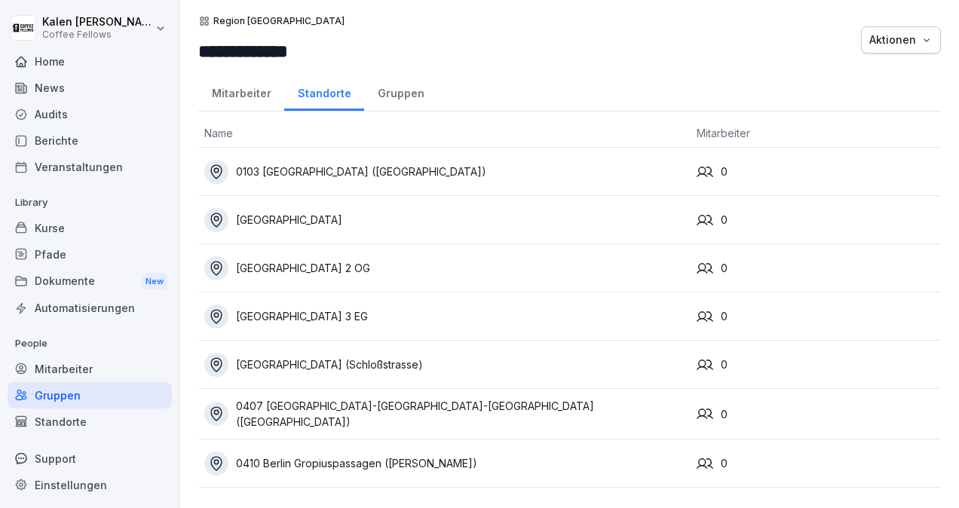
click at [47, 69] on div "Home" at bounding box center [90, 61] width 164 height 26
